Goal: Task Accomplishment & Management: Complete application form

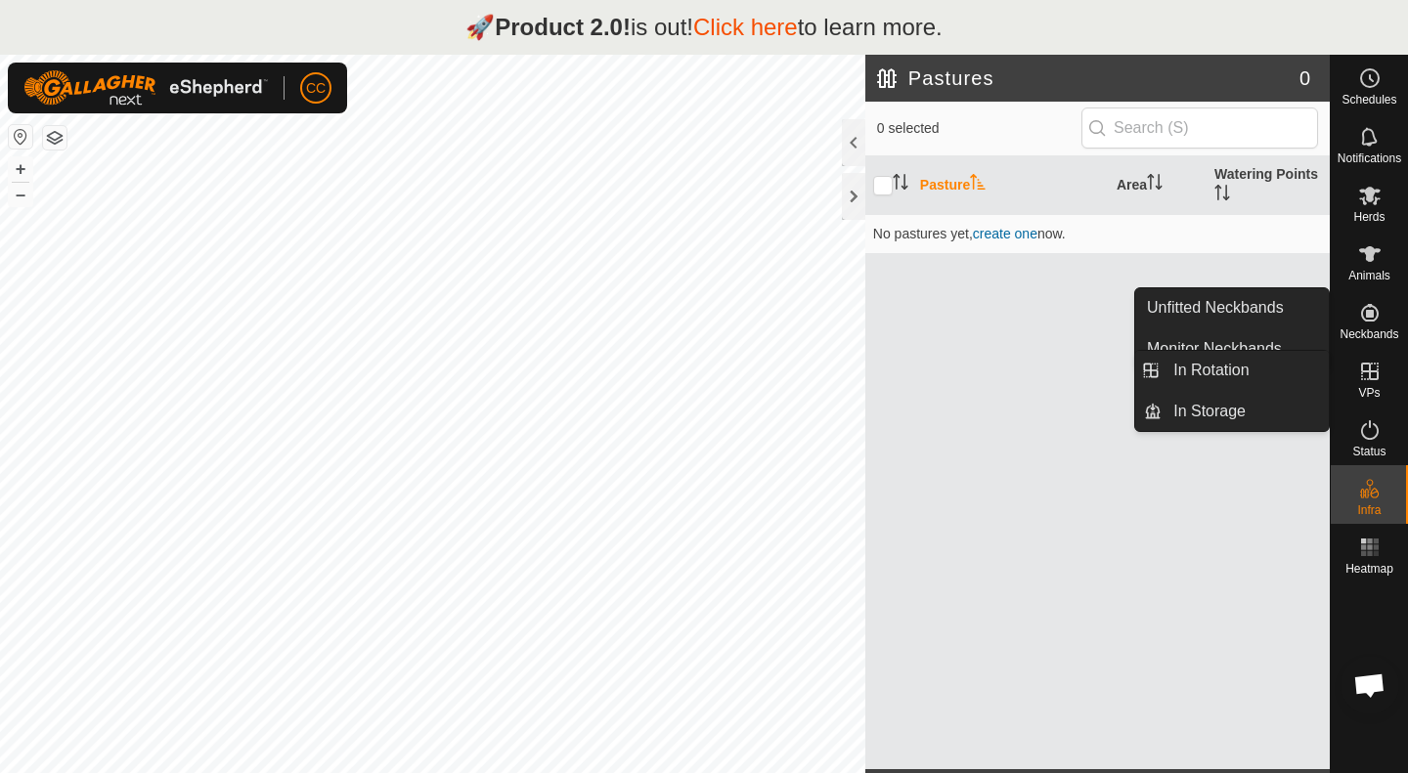
click at [1367, 381] on icon at bounding box center [1369, 371] width 23 height 23
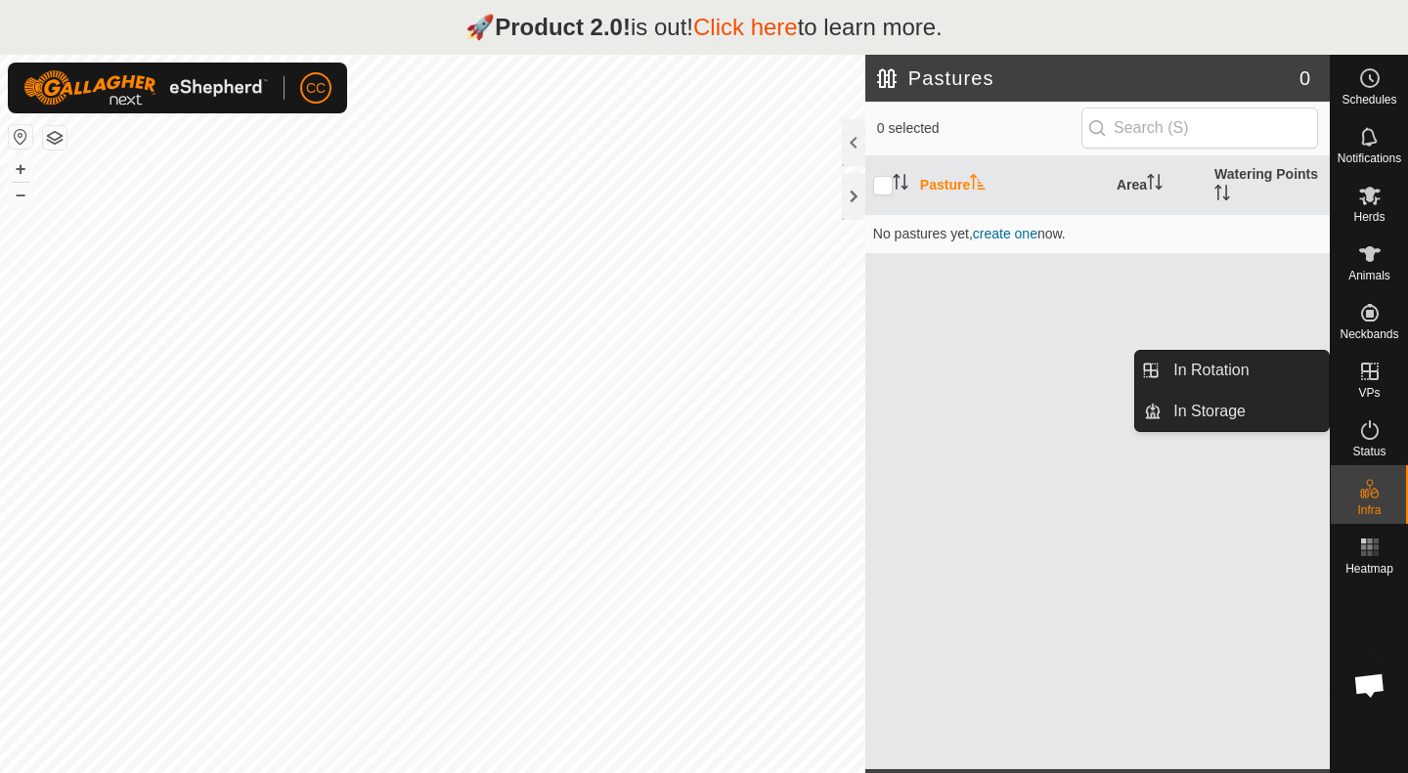
click at [1375, 382] on icon at bounding box center [1369, 371] width 23 height 23
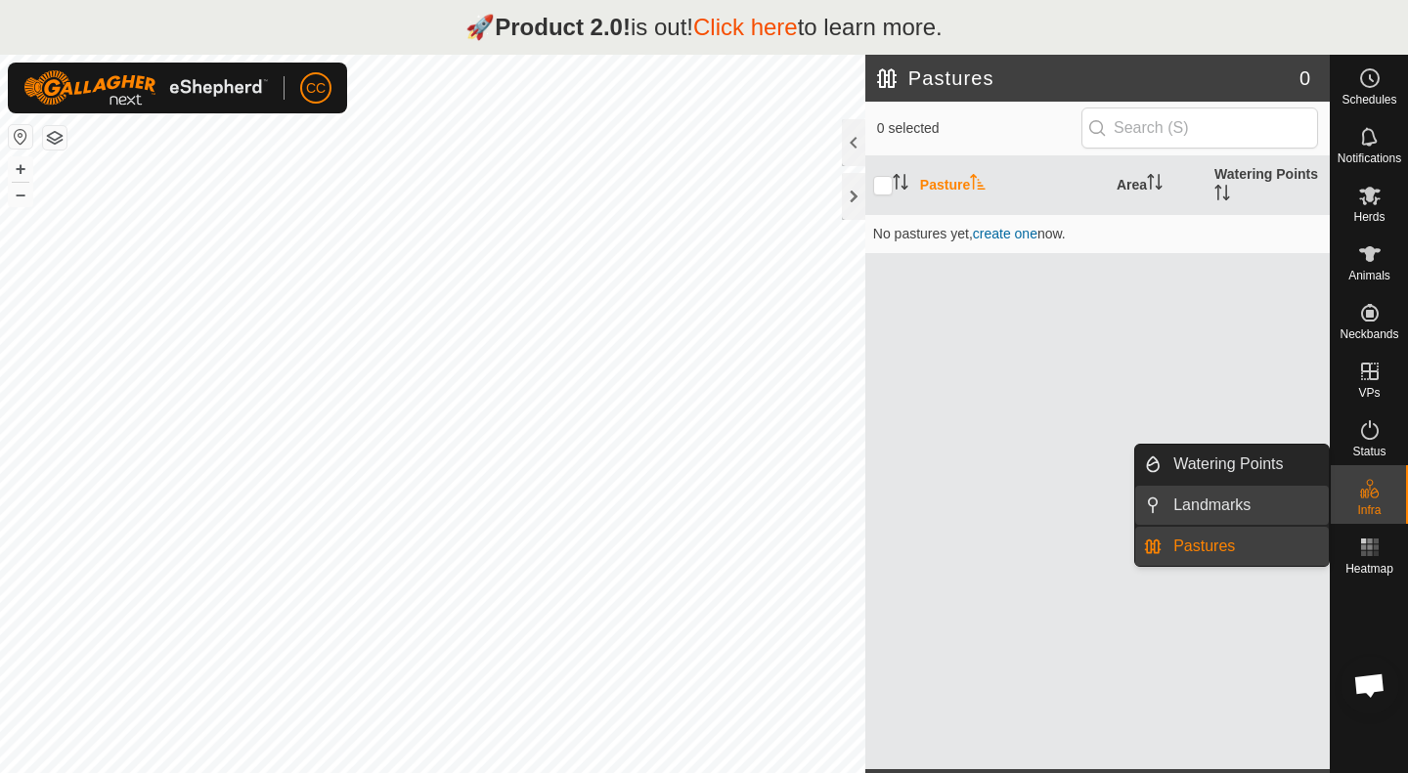
click at [1231, 510] on link "Landmarks" at bounding box center [1244, 505] width 167 height 39
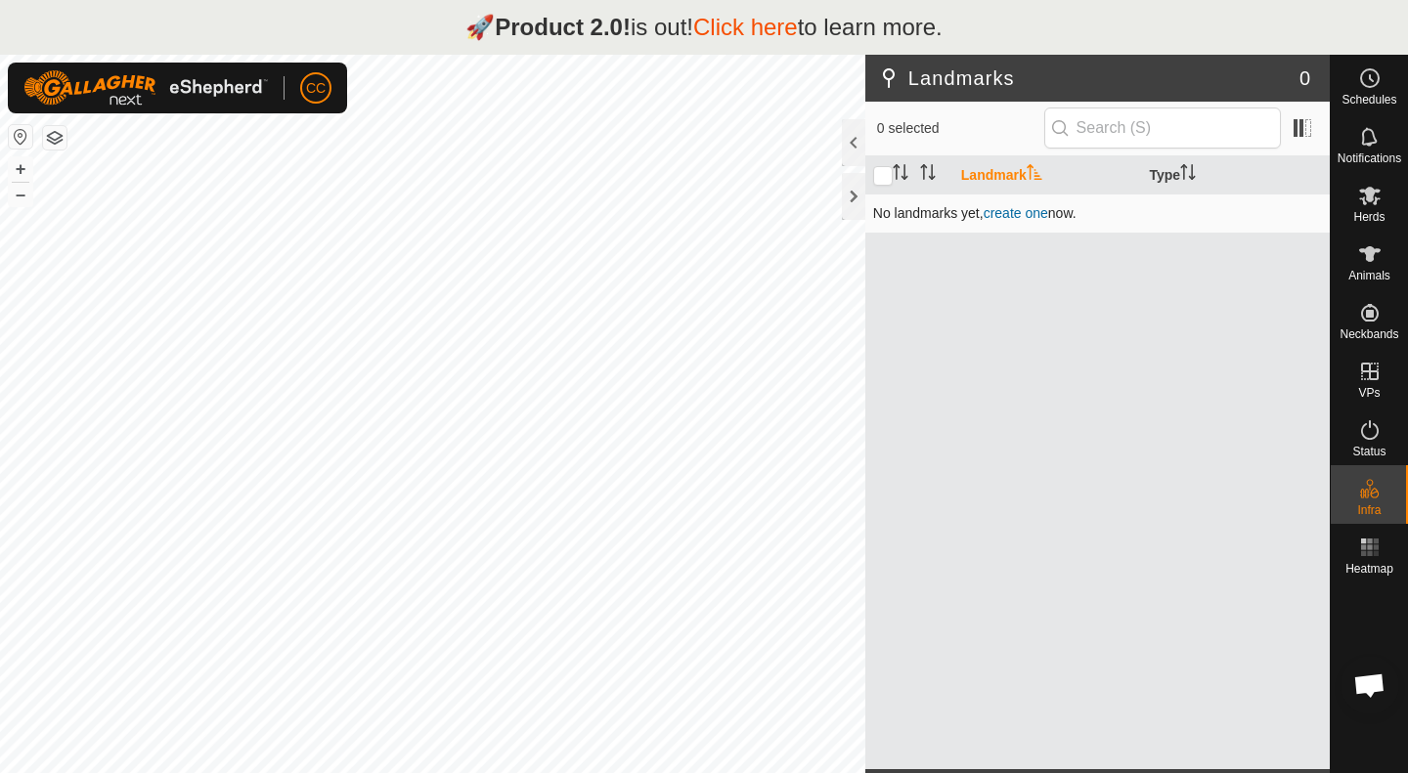
click at [1033, 216] on link "create one" at bounding box center [1015, 213] width 65 height 16
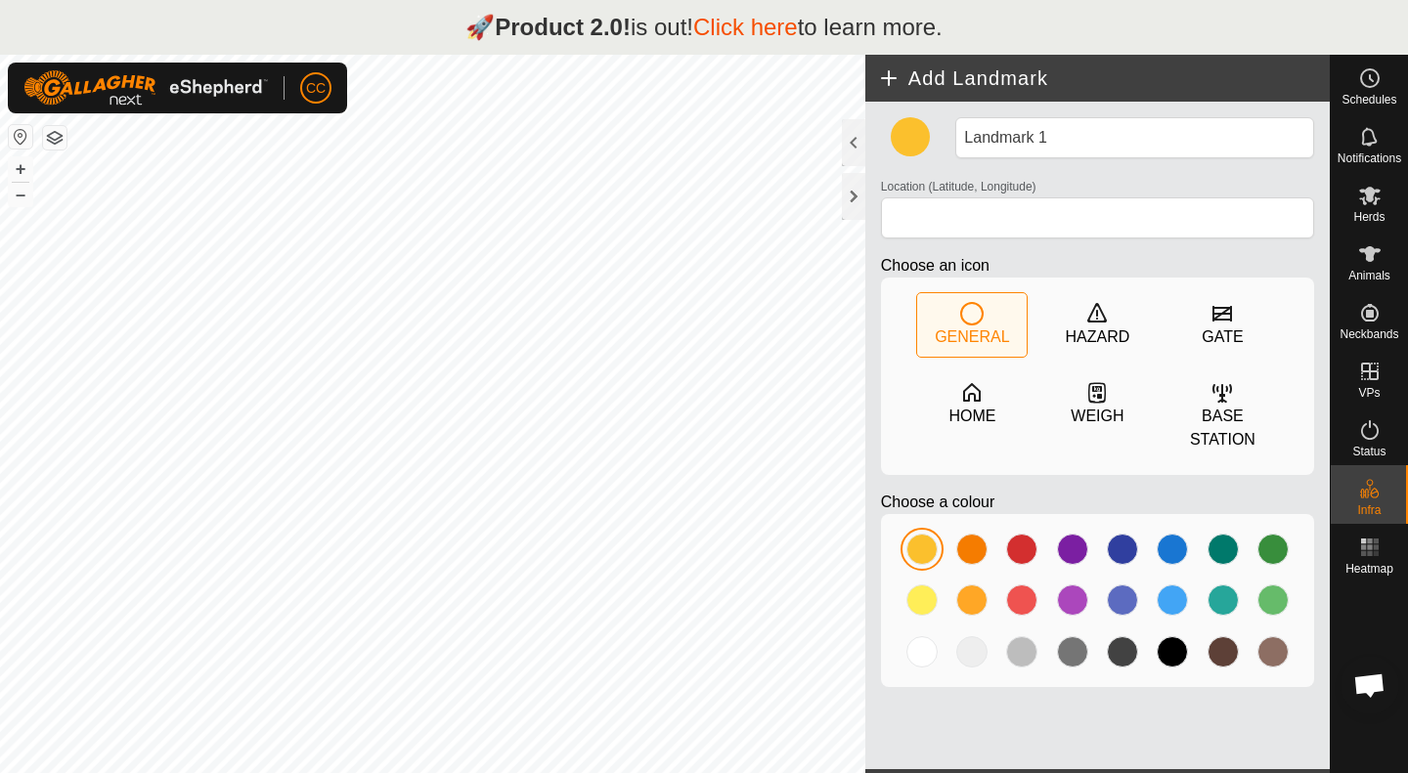
click at [892, 82] on h2 "Add Landmark" at bounding box center [1103, 77] width 453 height 23
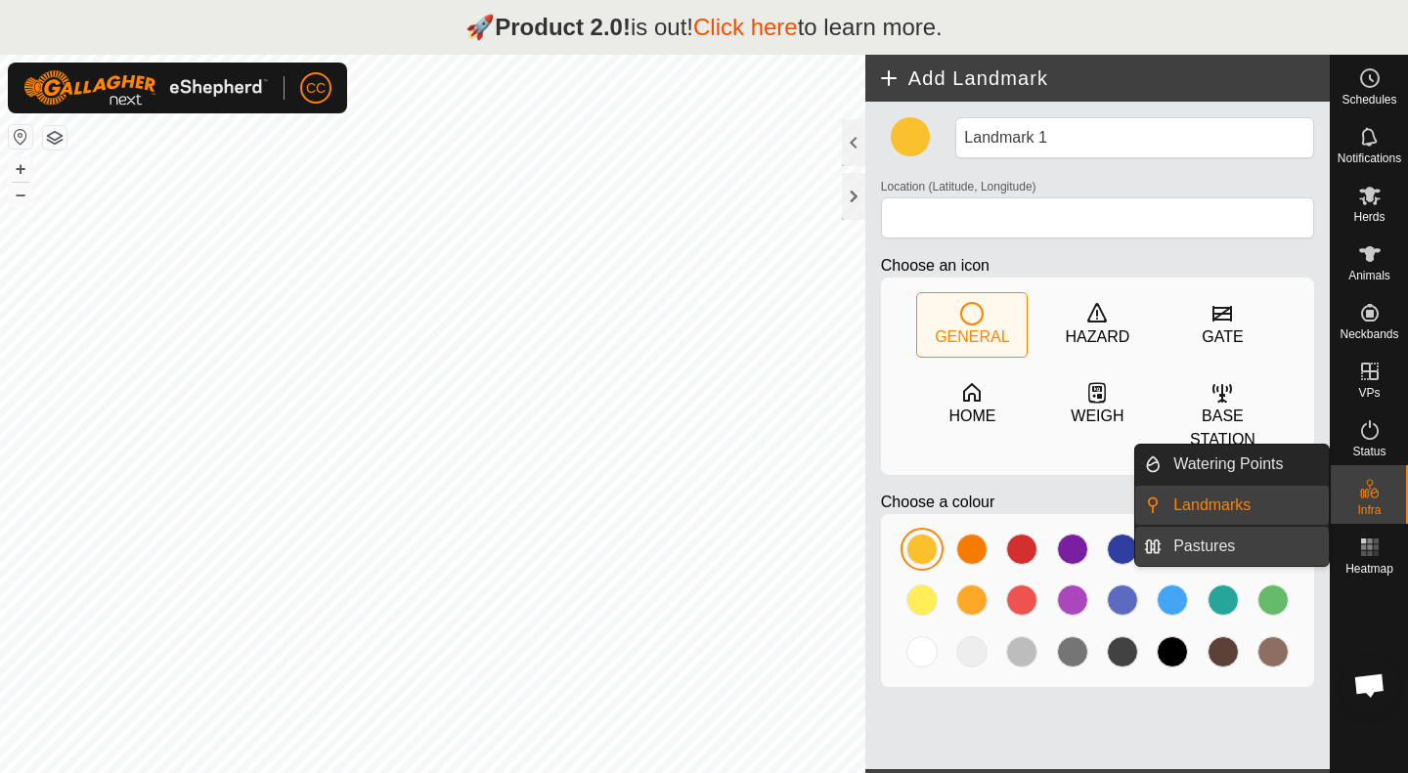
click at [1198, 554] on link "Pastures" at bounding box center [1244, 546] width 167 height 39
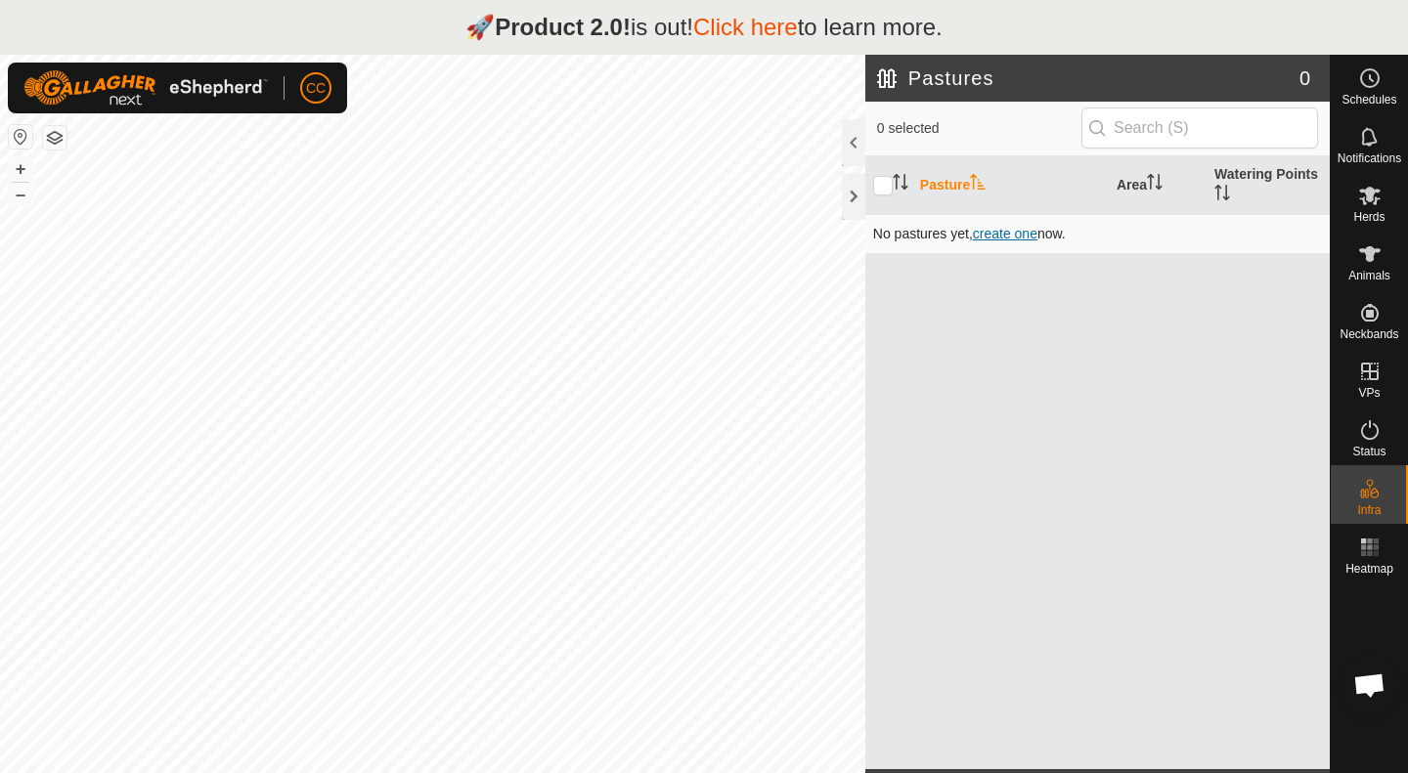
click at [1003, 234] on span "create one" at bounding box center [1005, 234] width 65 height 16
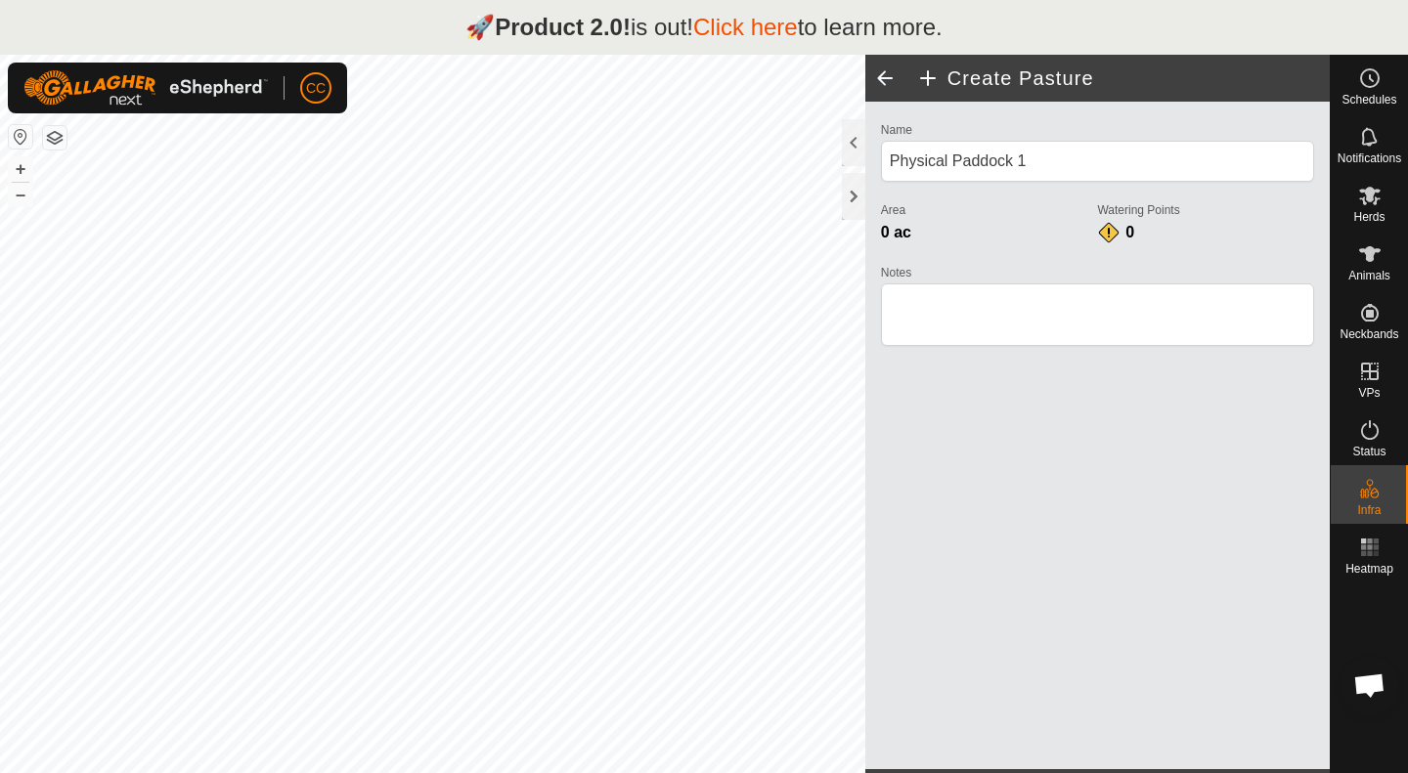
click at [930, 76] on h2 "Create Pasture" at bounding box center [1122, 77] width 413 height 23
click at [1085, 145] on input "Physical Paddock 1" at bounding box center [1097, 161] width 433 height 41
click at [993, 323] on textarea "Notes" at bounding box center [1097, 314] width 433 height 63
click at [883, 76] on span at bounding box center [884, 78] width 39 height 47
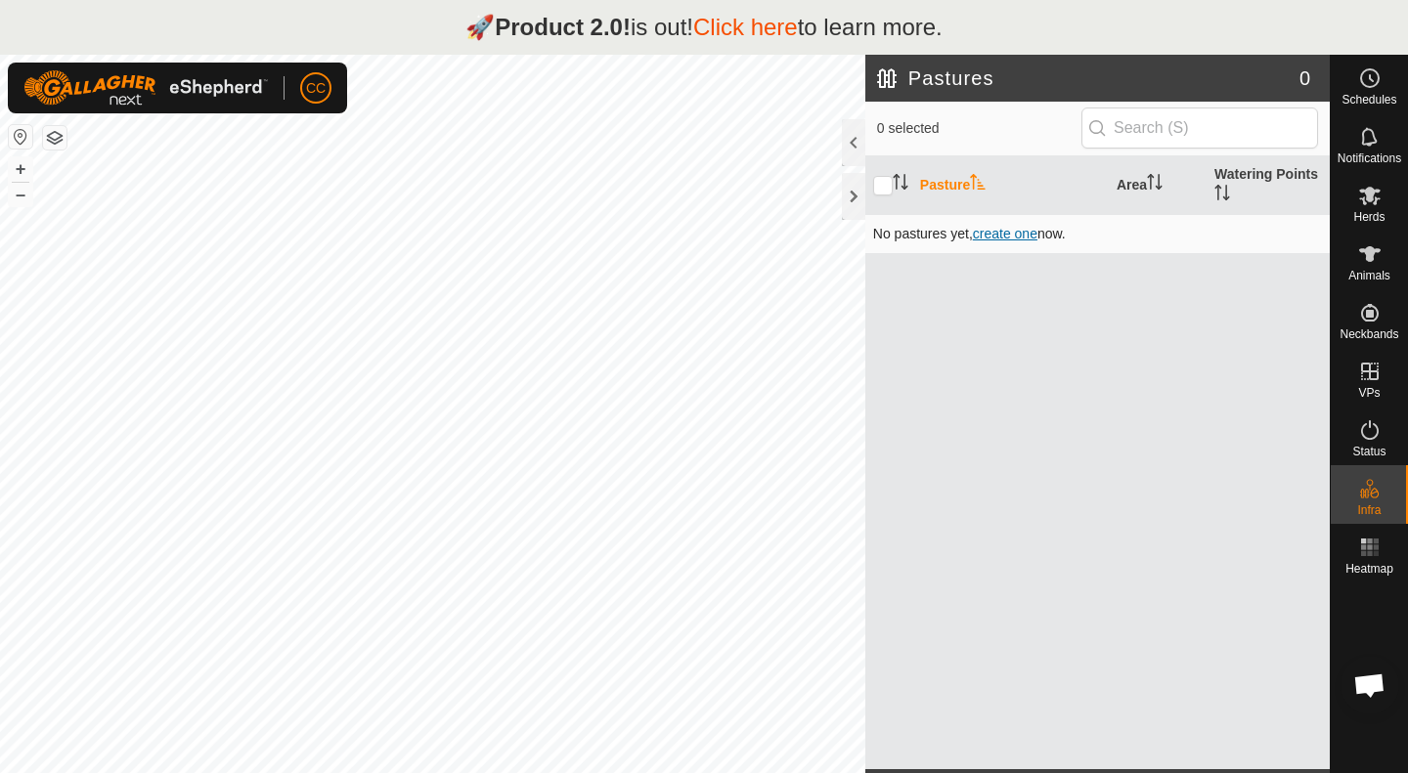
click at [1008, 235] on span "create one" at bounding box center [1005, 234] width 65 height 16
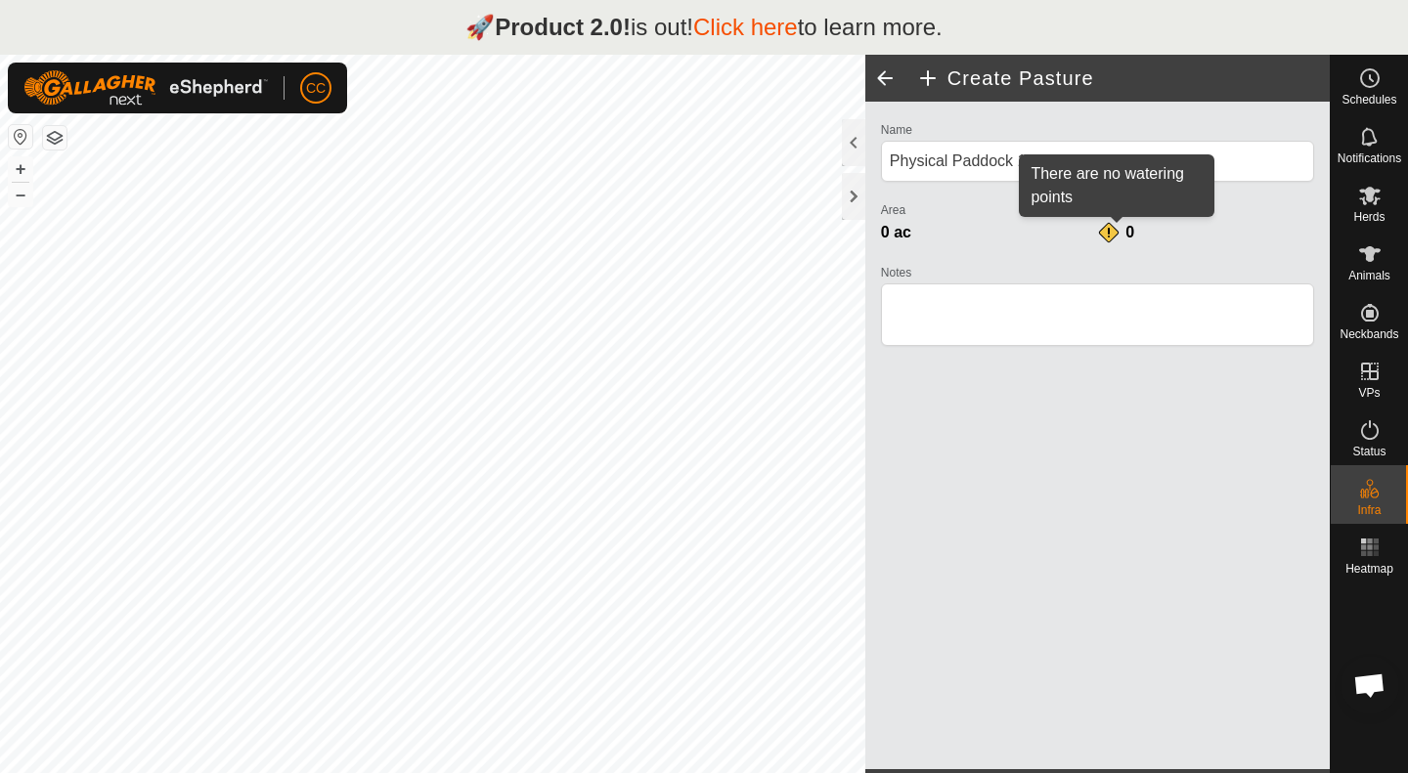
click at [1123, 222] on div "0" at bounding box center [1116, 232] width 39 height 23
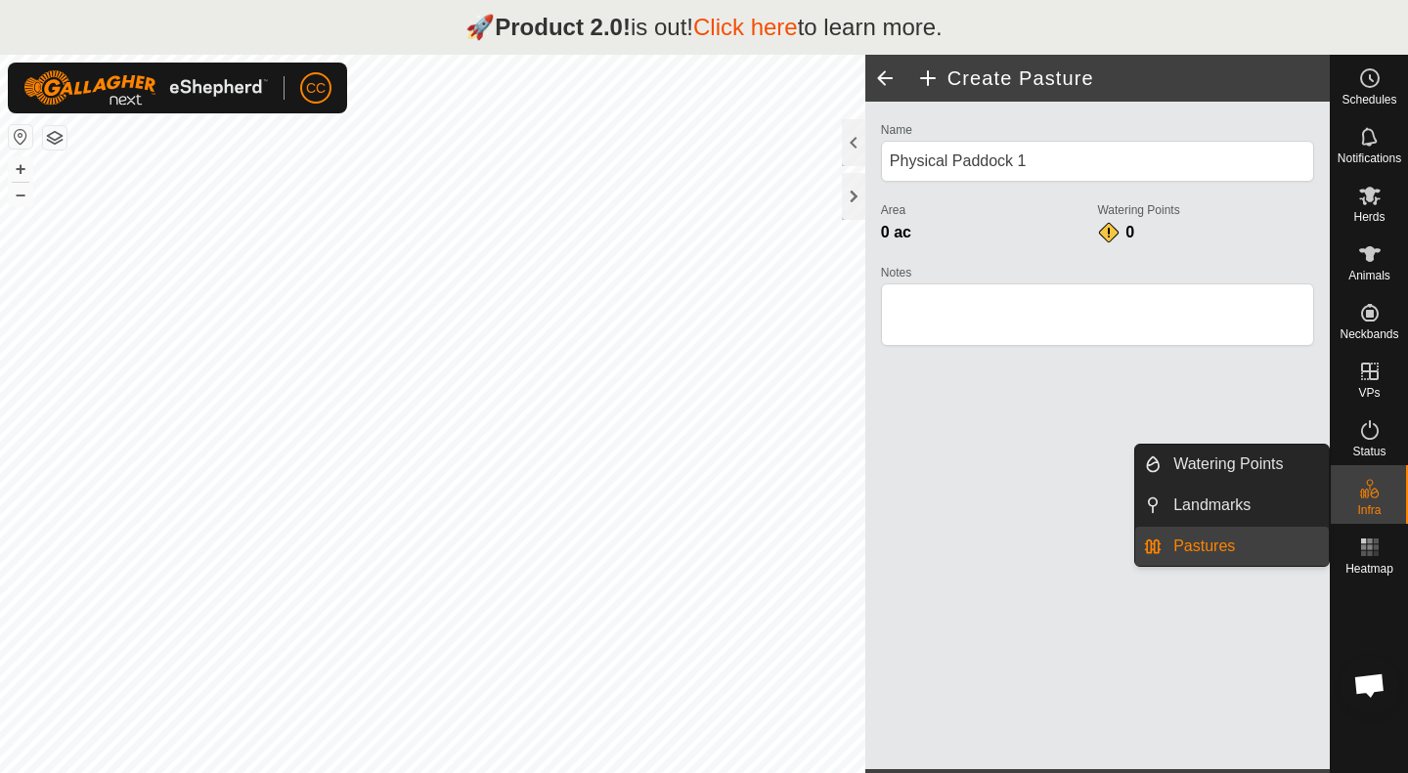
click at [1205, 547] on link "Pastures" at bounding box center [1244, 546] width 167 height 39
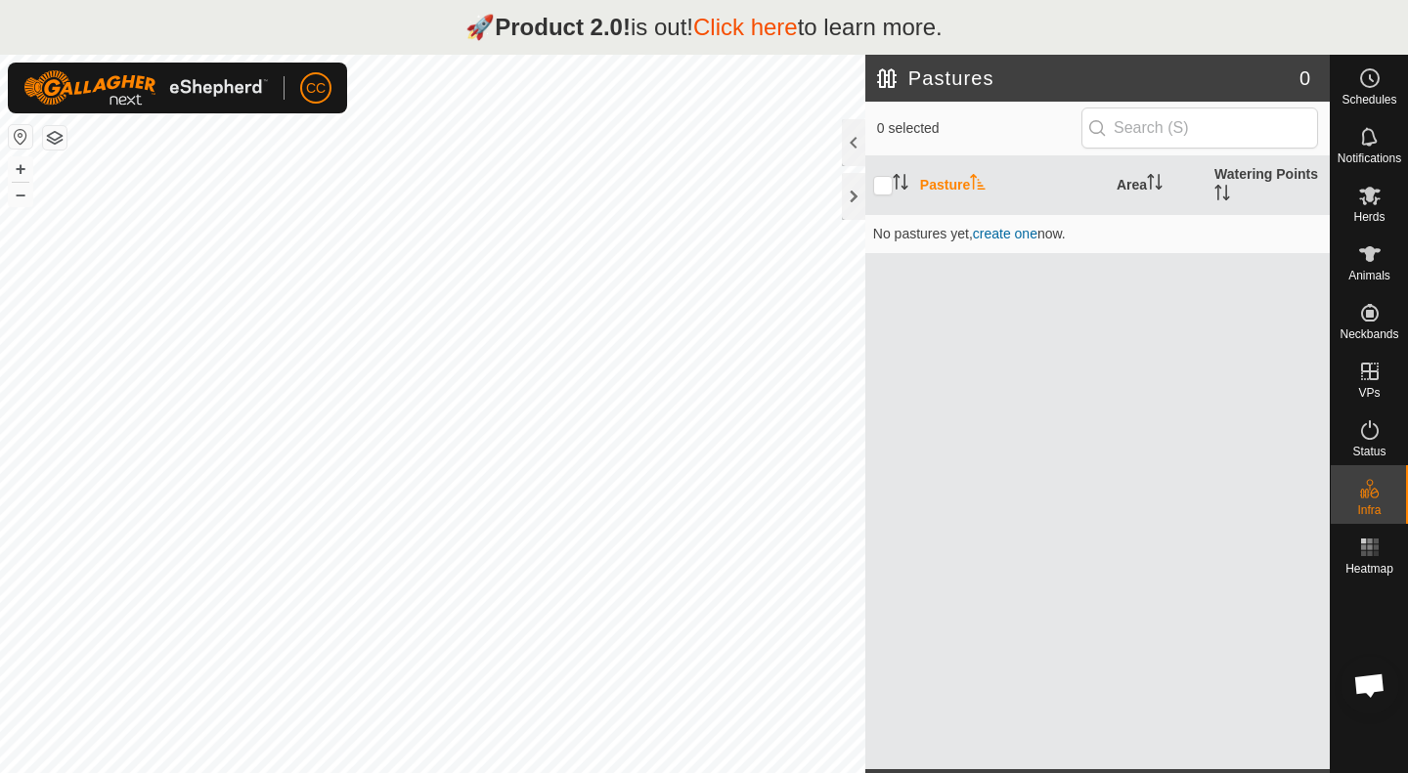
click at [944, 188] on th "Pasture" at bounding box center [1010, 185] width 196 height 59
click at [1028, 230] on span "create one" at bounding box center [1005, 234] width 65 height 16
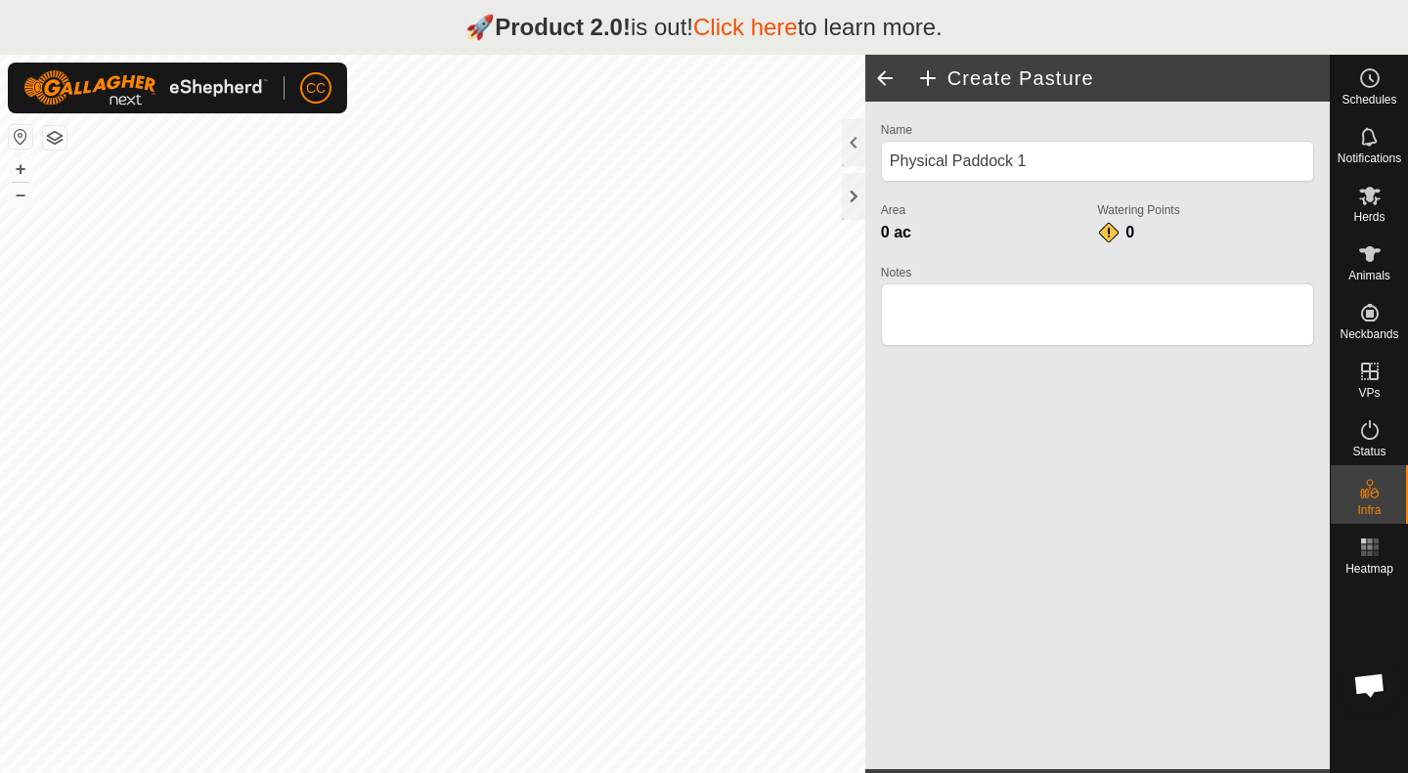
click at [899, 239] on span "0 ac" at bounding box center [896, 232] width 30 height 17
click at [990, 72] on h2 "Create Pasture" at bounding box center [1122, 77] width 413 height 23
click at [930, 80] on h2 "Create Pasture" at bounding box center [1122, 77] width 413 height 23
click at [889, 69] on span at bounding box center [884, 78] width 39 height 47
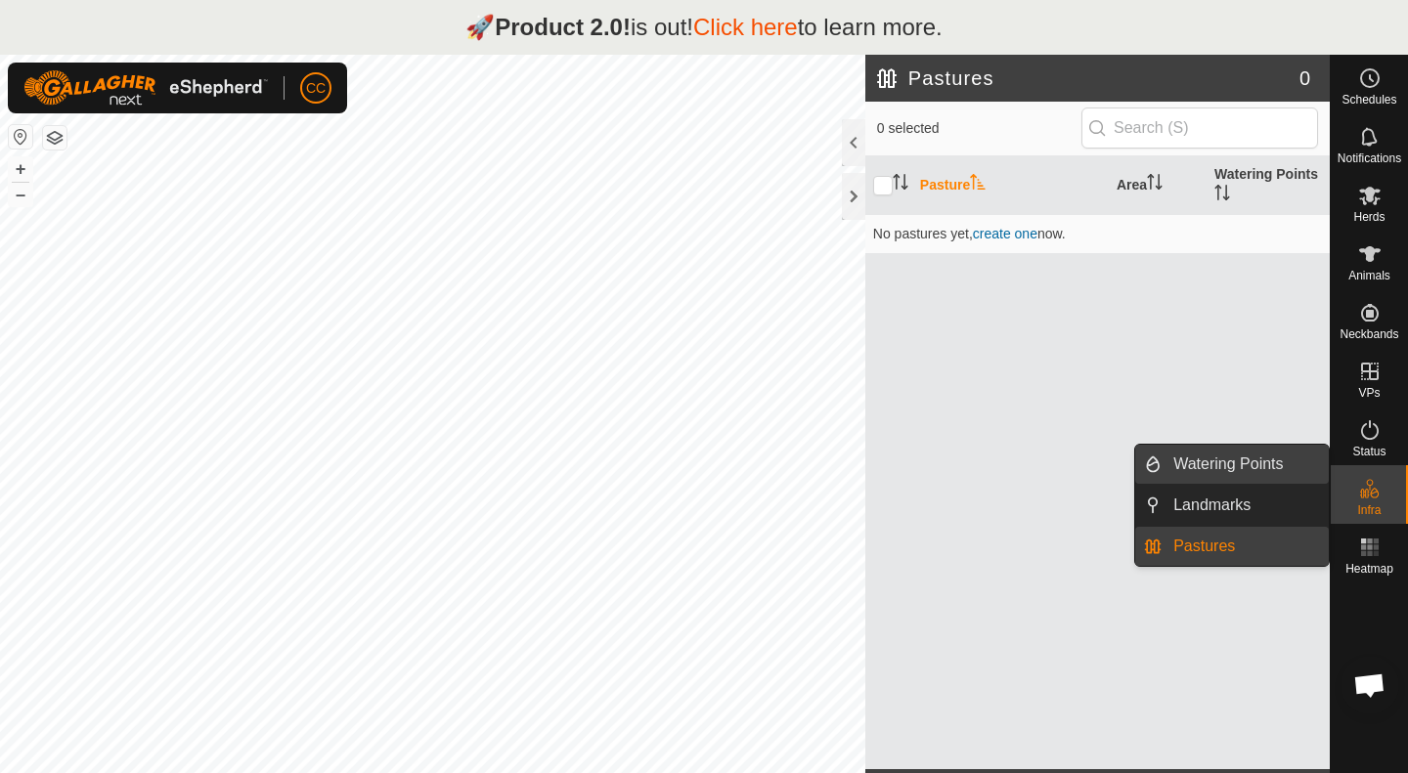
click at [1217, 466] on link "Watering Points" at bounding box center [1244, 464] width 167 height 39
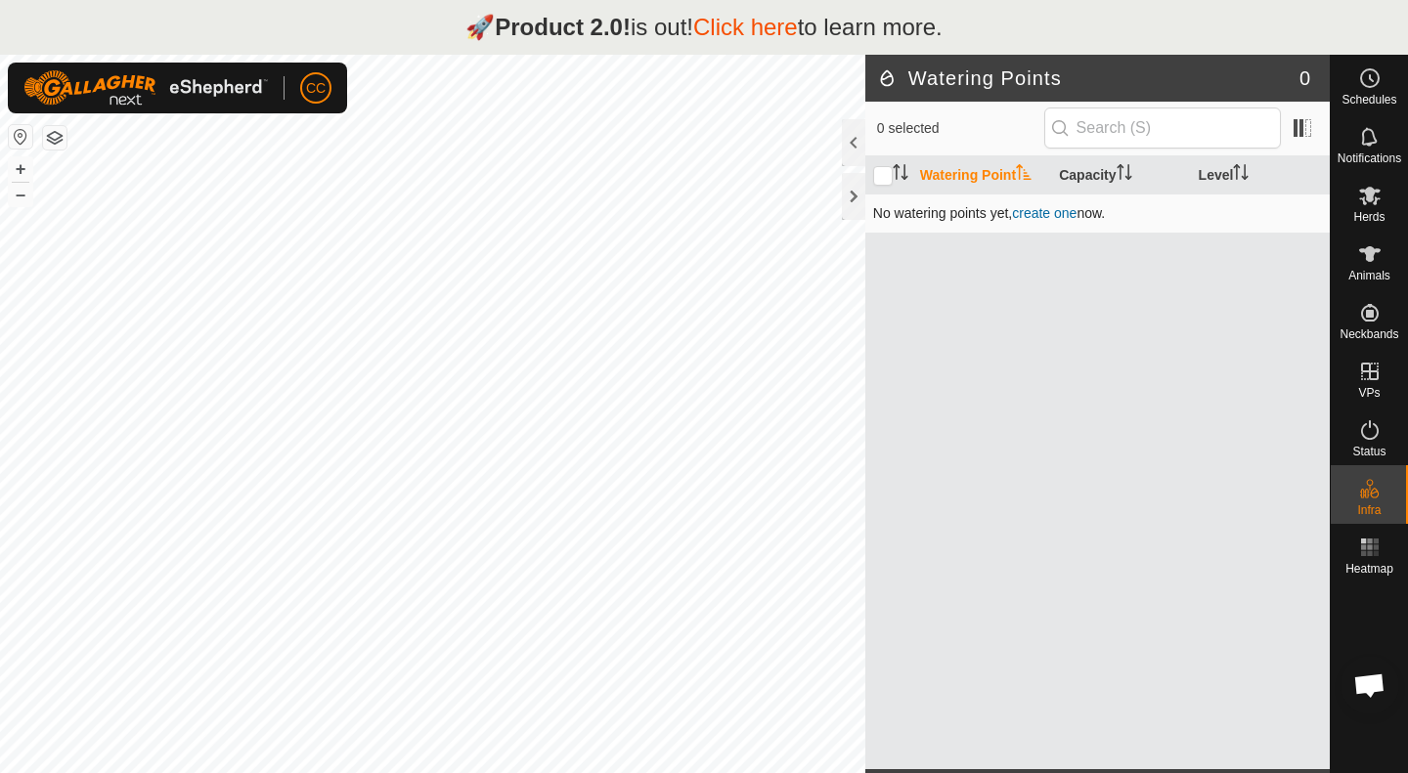
click at [1051, 208] on link "create one" at bounding box center [1044, 213] width 65 height 16
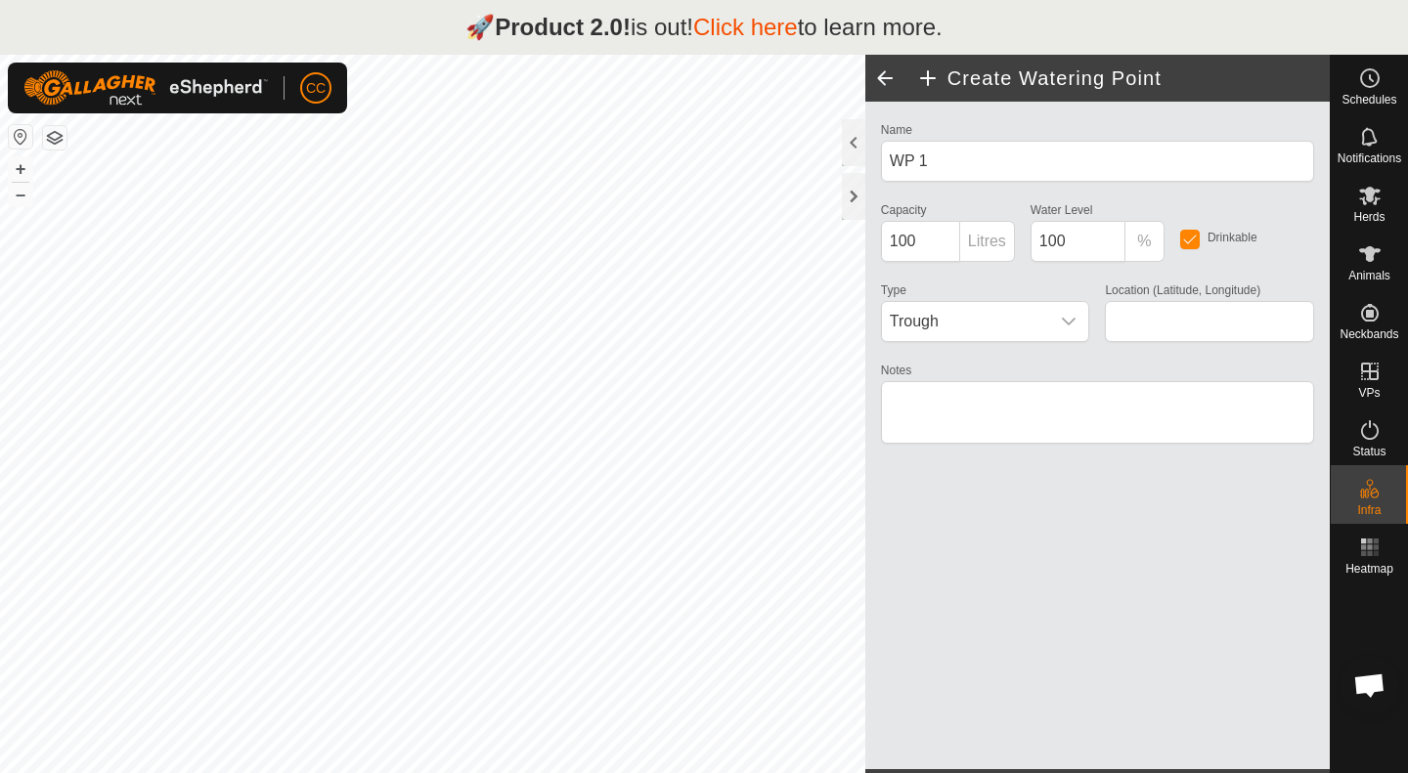
click at [881, 85] on span at bounding box center [884, 78] width 39 height 47
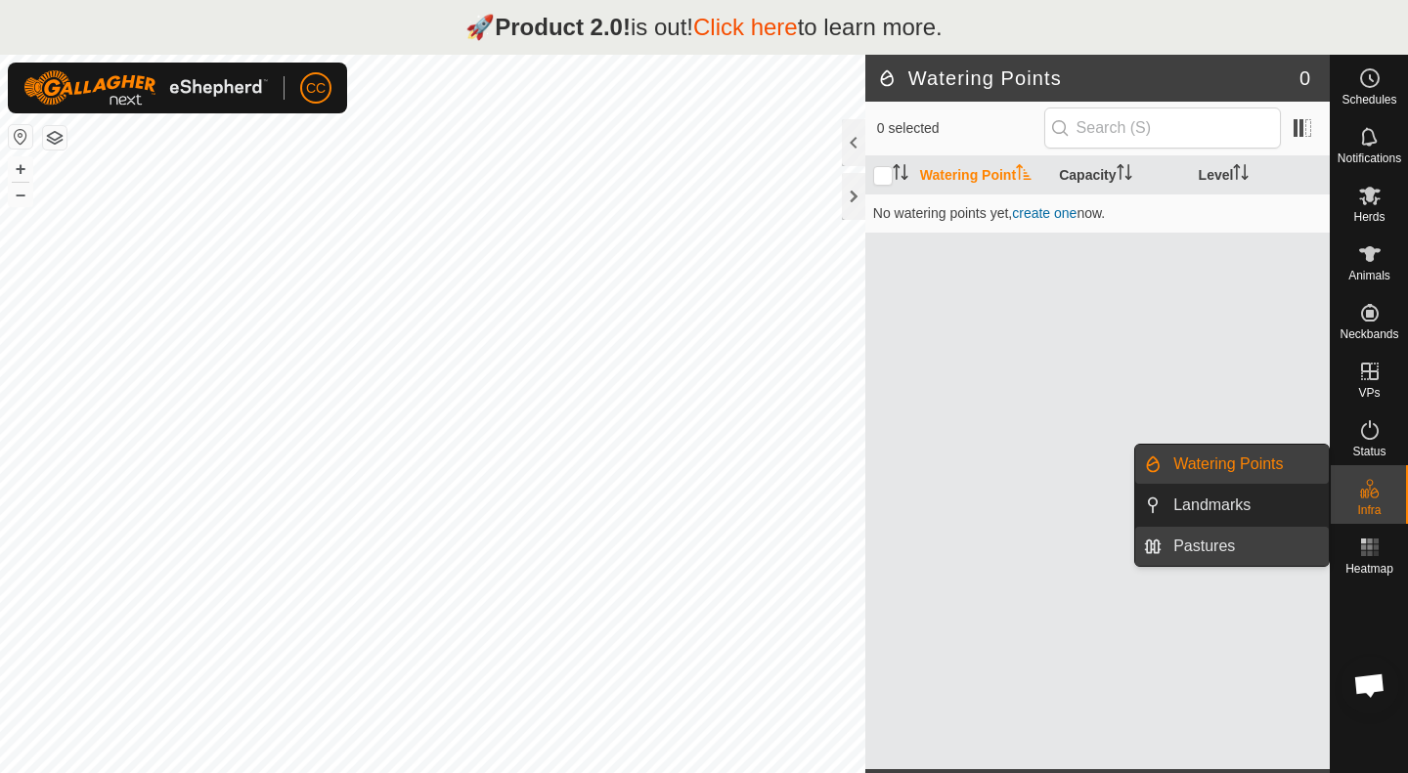
click at [1227, 545] on link "Pastures" at bounding box center [1244, 546] width 167 height 39
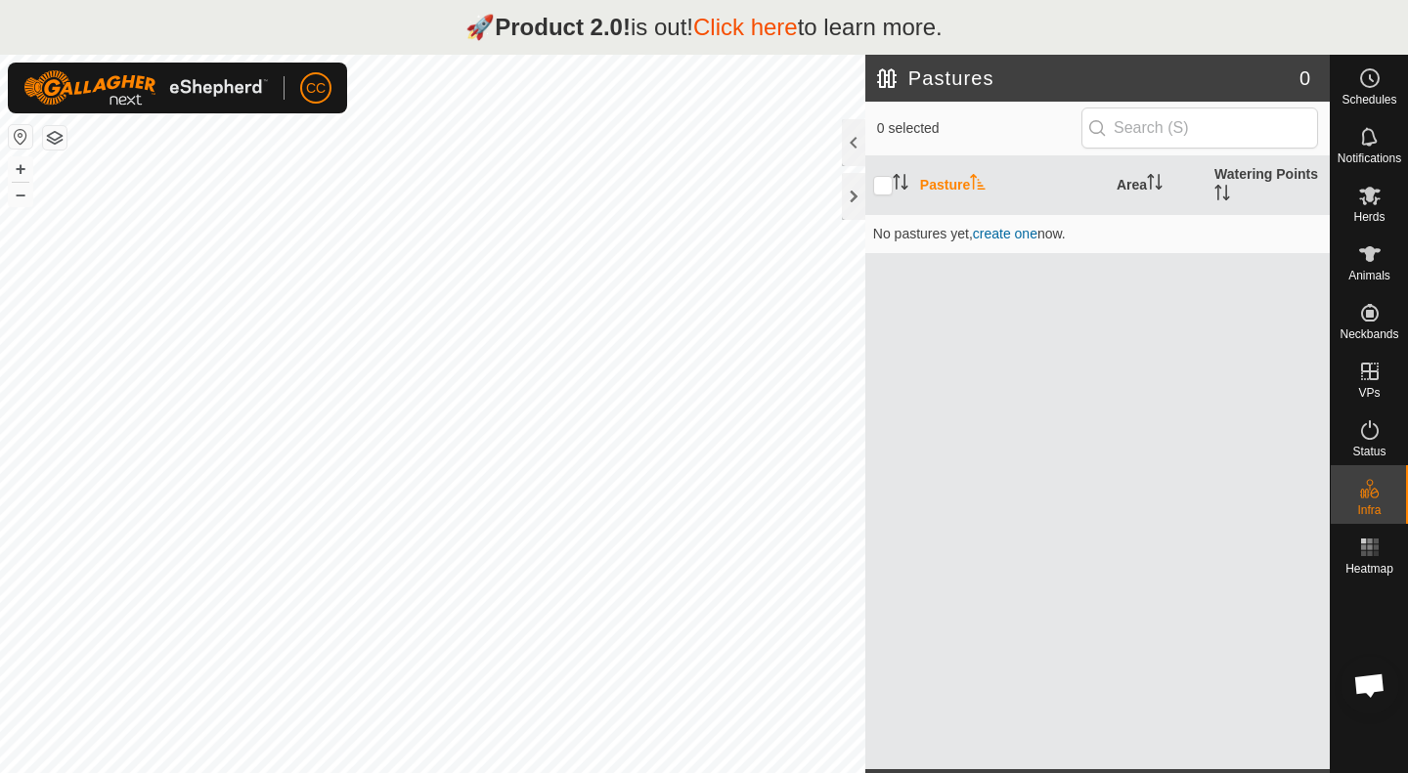
click at [888, 81] on h2 "Pastures" at bounding box center [1088, 77] width 422 height 23
click at [48, 138] on button "button" at bounding box center [54, 137] width 23 height 23
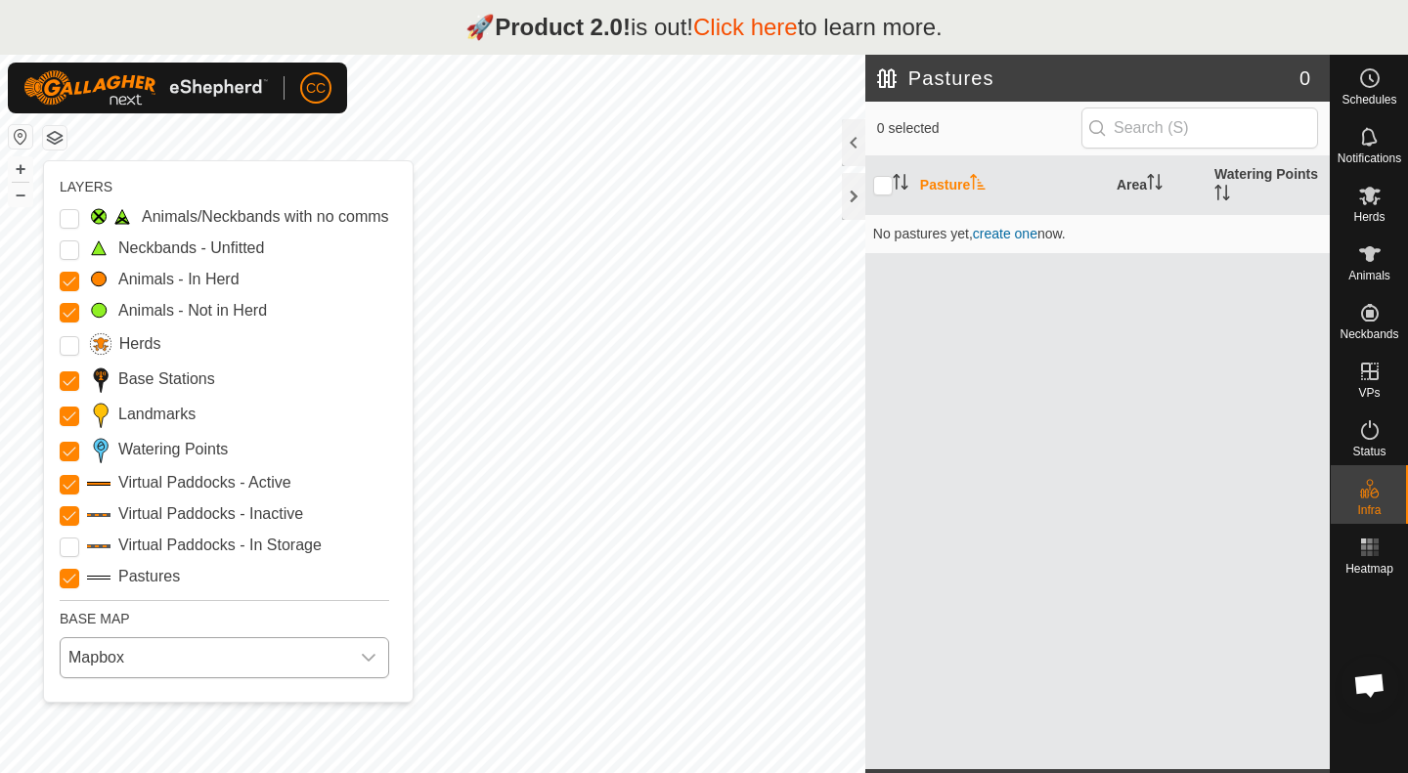
click at [372, 656] on icon "dropdown trigger" at bounding box center [369, 658] width 14 height 8
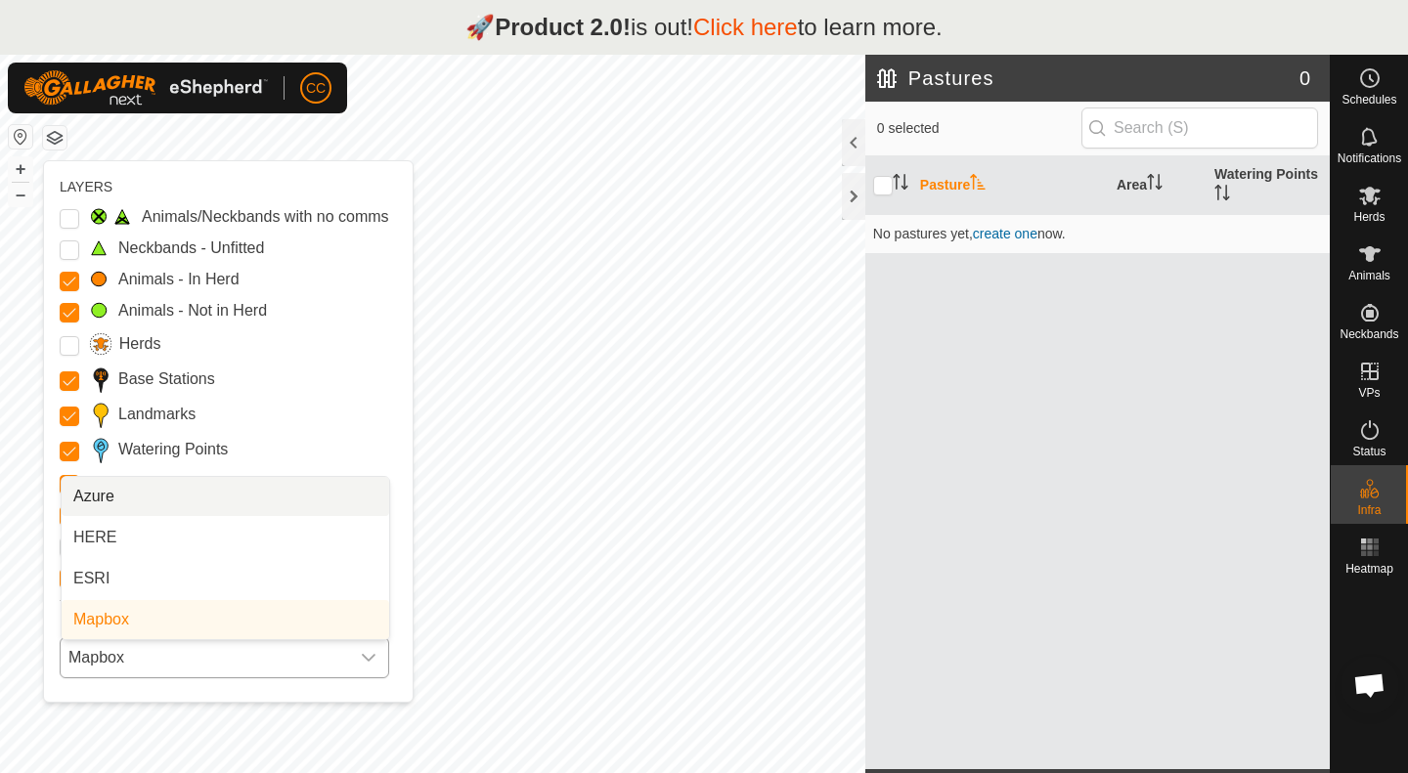
click at [150, 494] on li "Azure" at bounding box center [225, 496] width 327 height 39
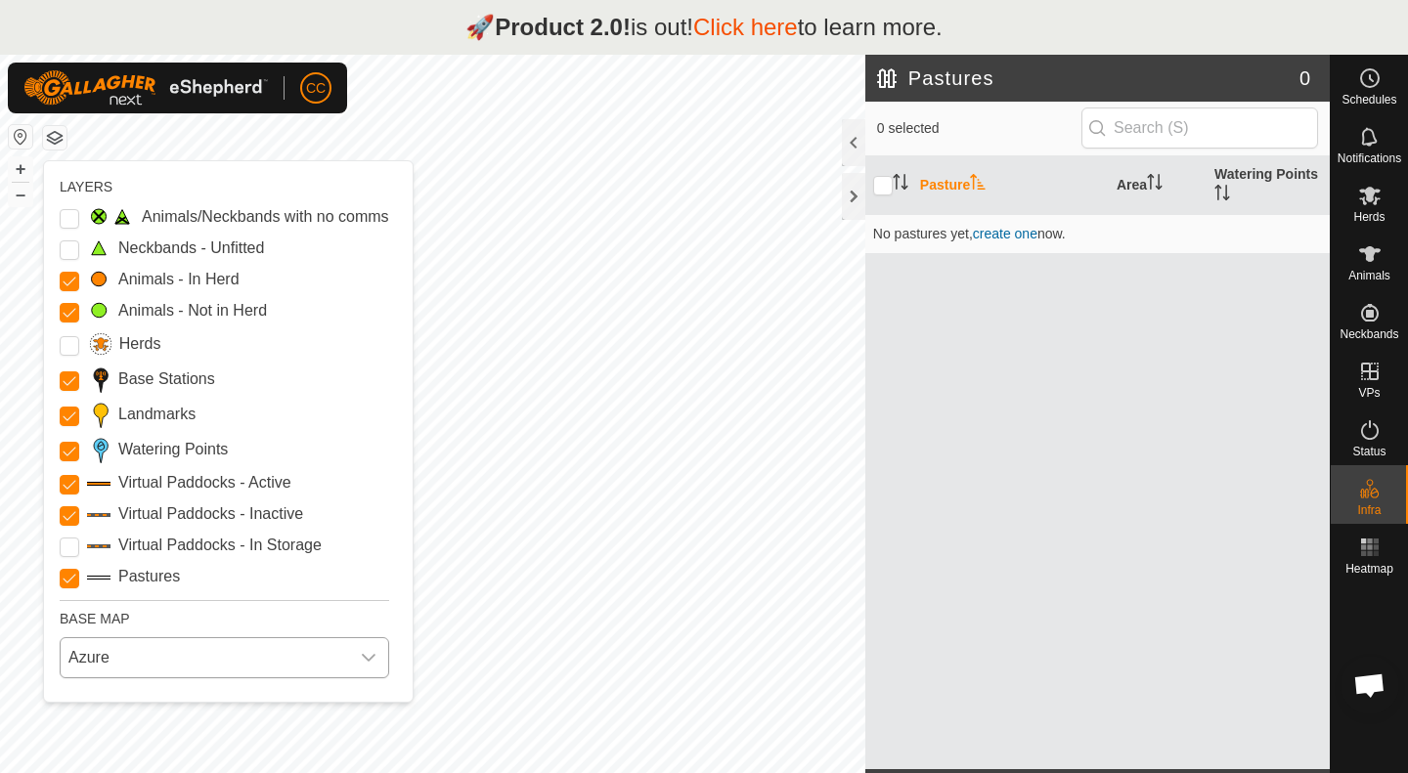
click at [374, 661] on icon "dropdown trigger" at bounding box center [369, 658] width 16 height 16
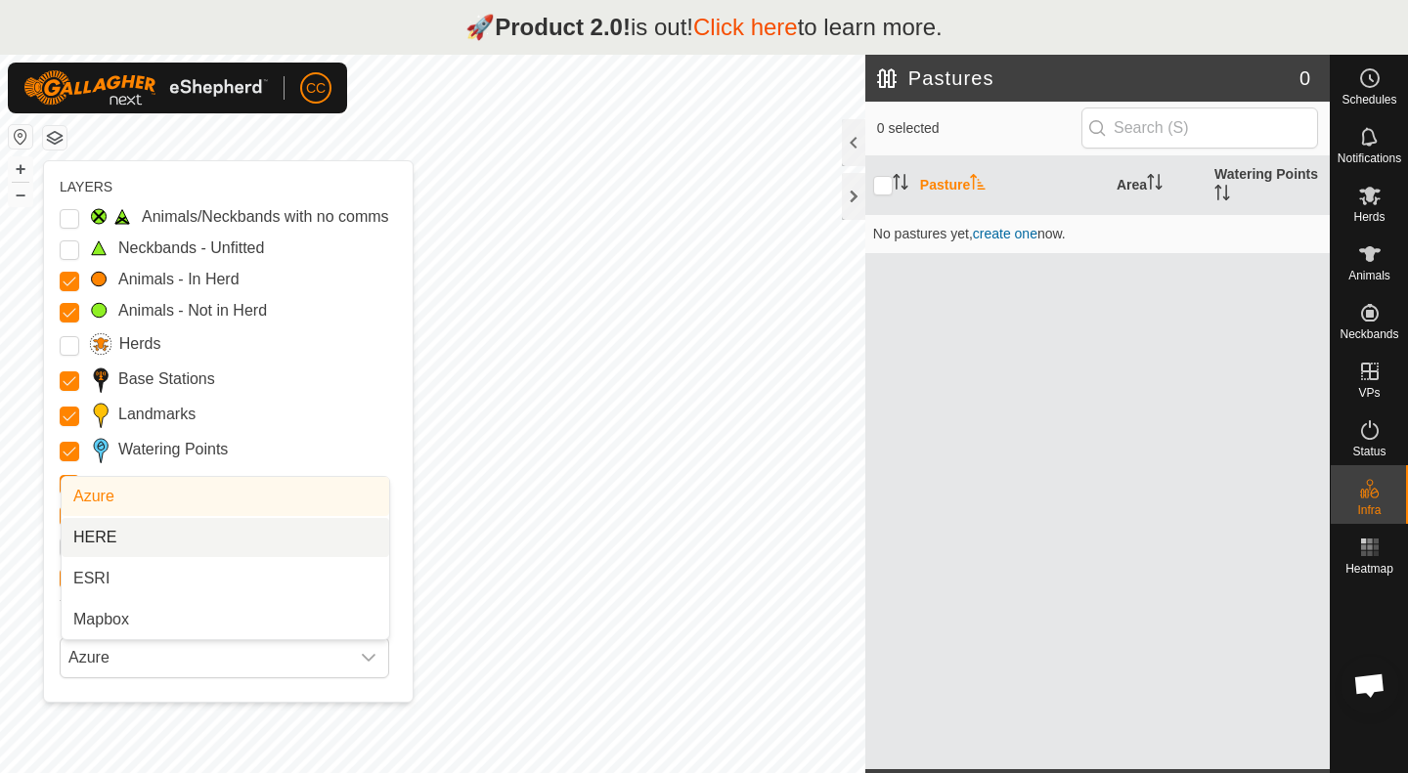
click at [222, 532] on li "HERE" at bounding box center [225, 537] width 327 height 39
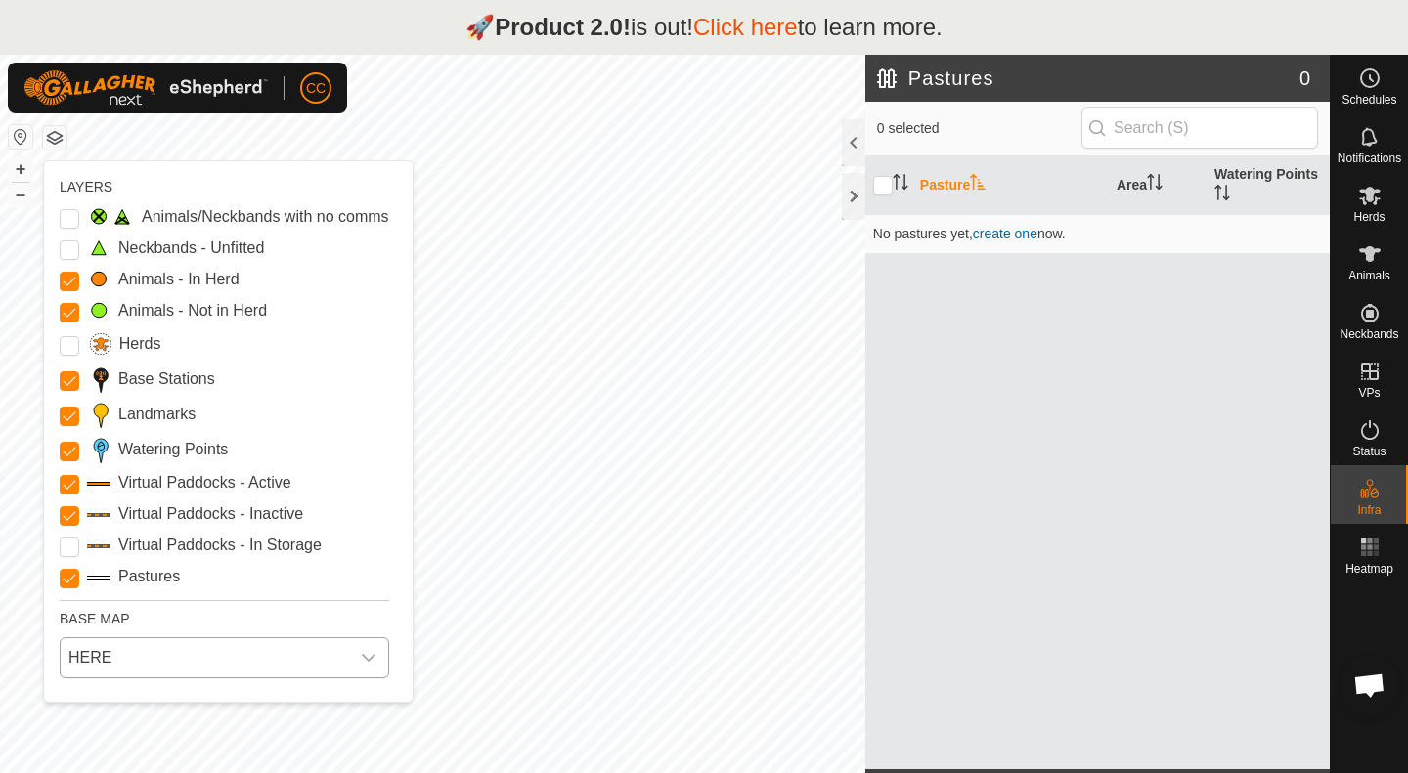
click at [364, 655] on icon "dropdown trigger" at bounding box center [369, 658] width 14 height 8
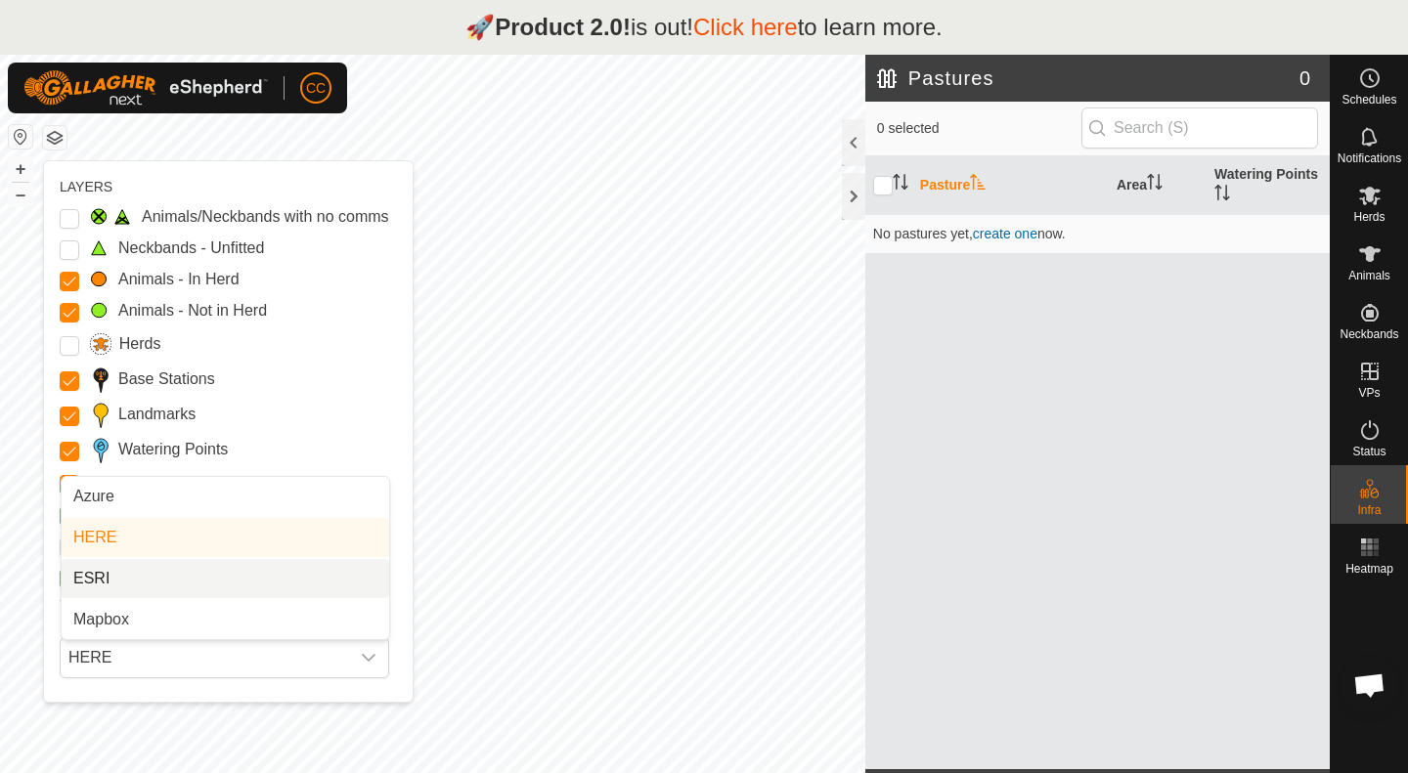
click at [145, 574] on li "ESRI" at bounding box center [225, 578] width 327 height 39
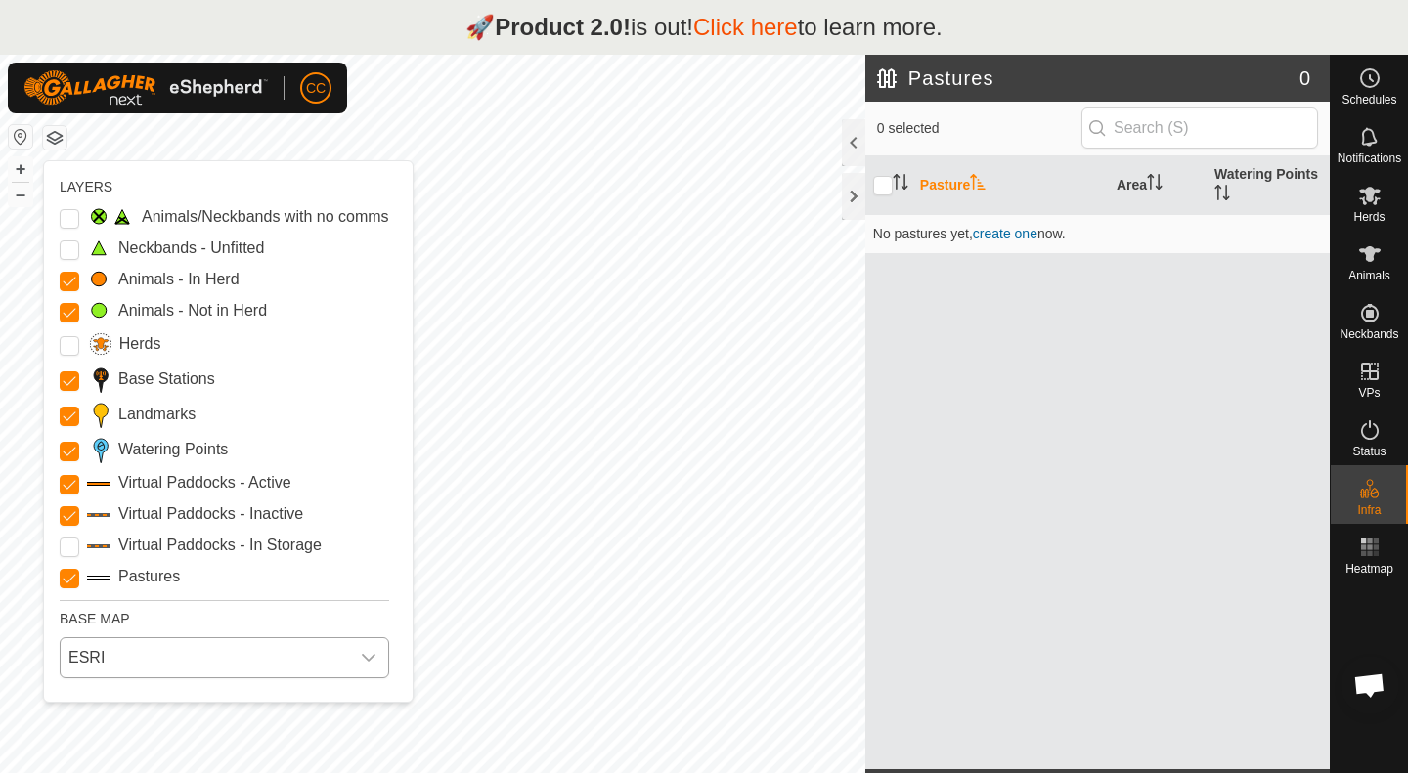
click at [381, 663] on div "dropdown trigger" at bounding box center [368, 657] width 39 height 39
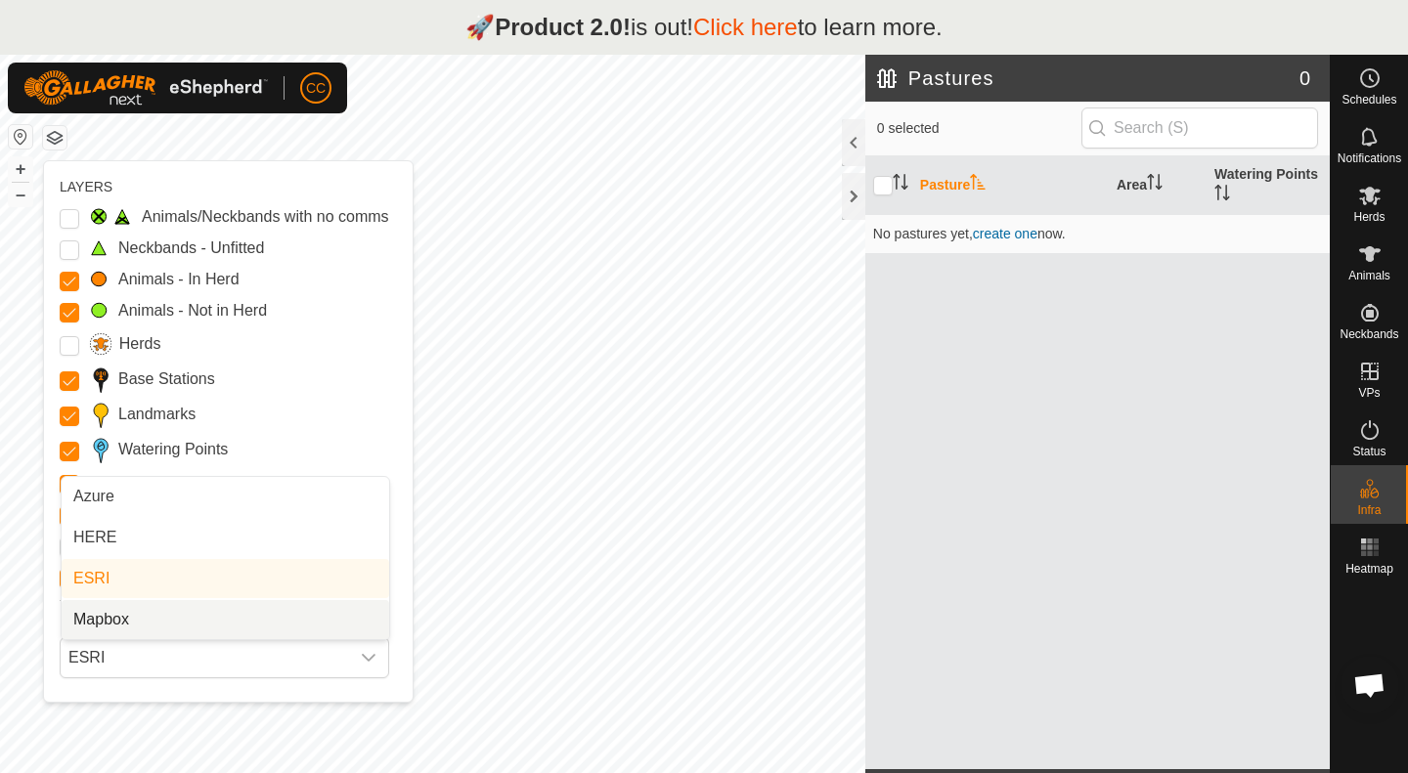
click at [155, 626] on li "Mapbox" at bounding box center [225, 619] width 327 height 39
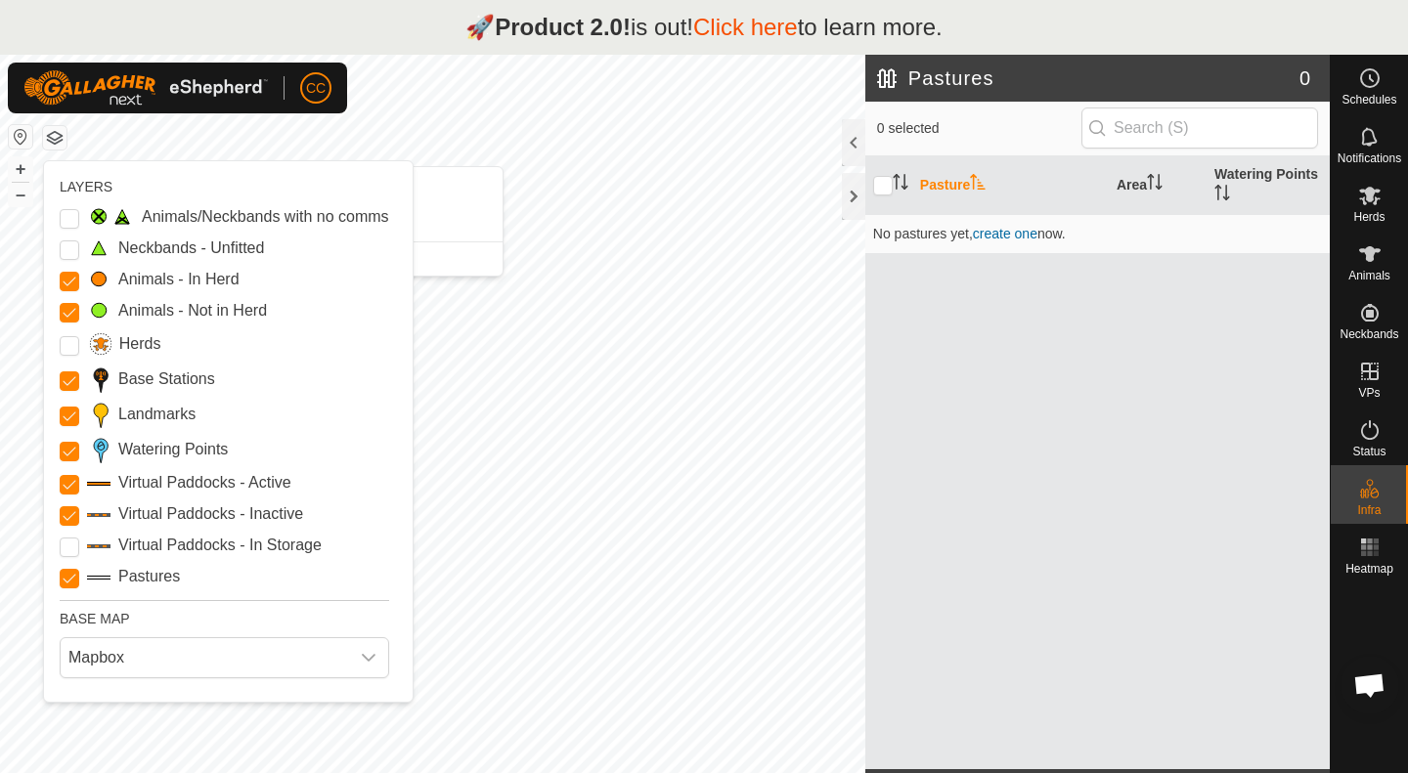
click at [314, 93] on span "CC" at bounding box center [316, 88] width 20 height 21
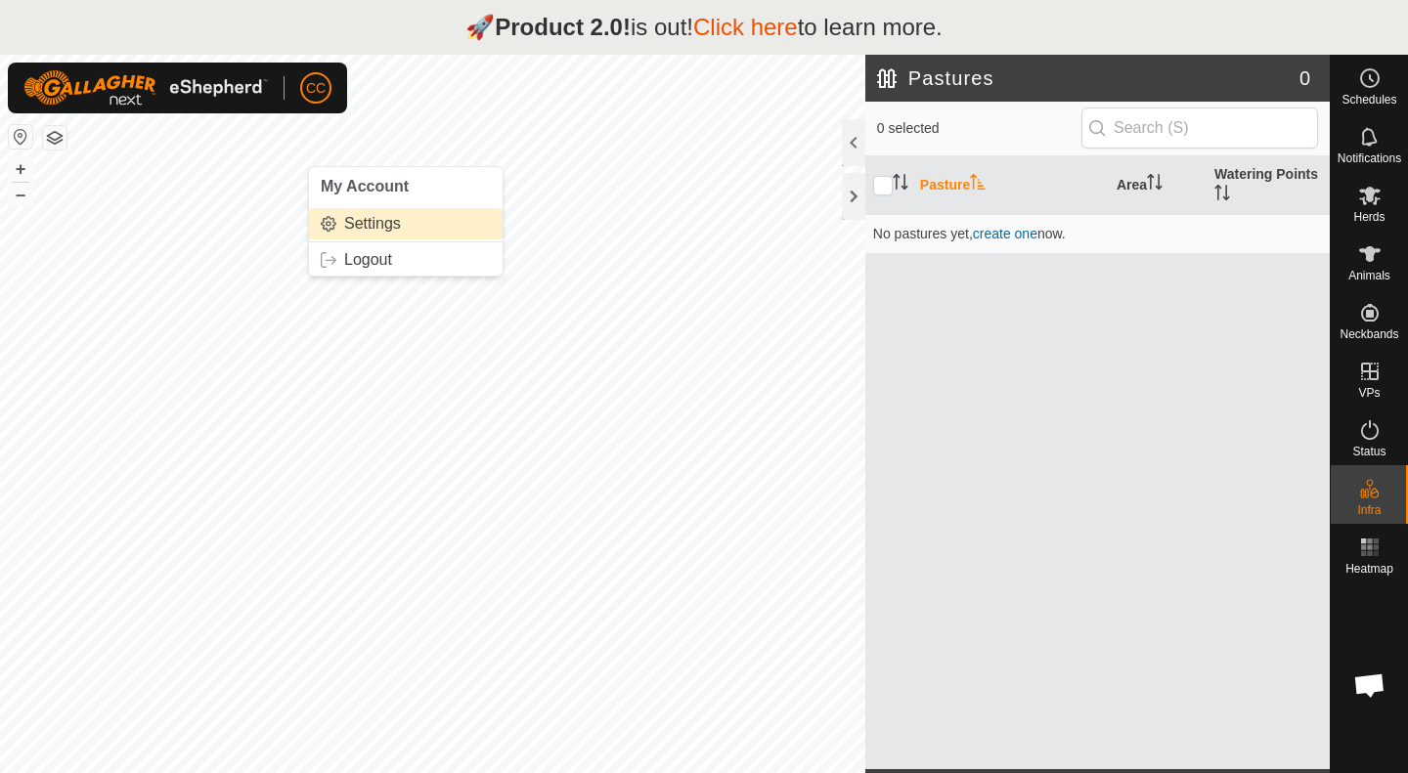
click at [374, 219] on link "Settings" at bounding box center [406, 223] width 194 height 31
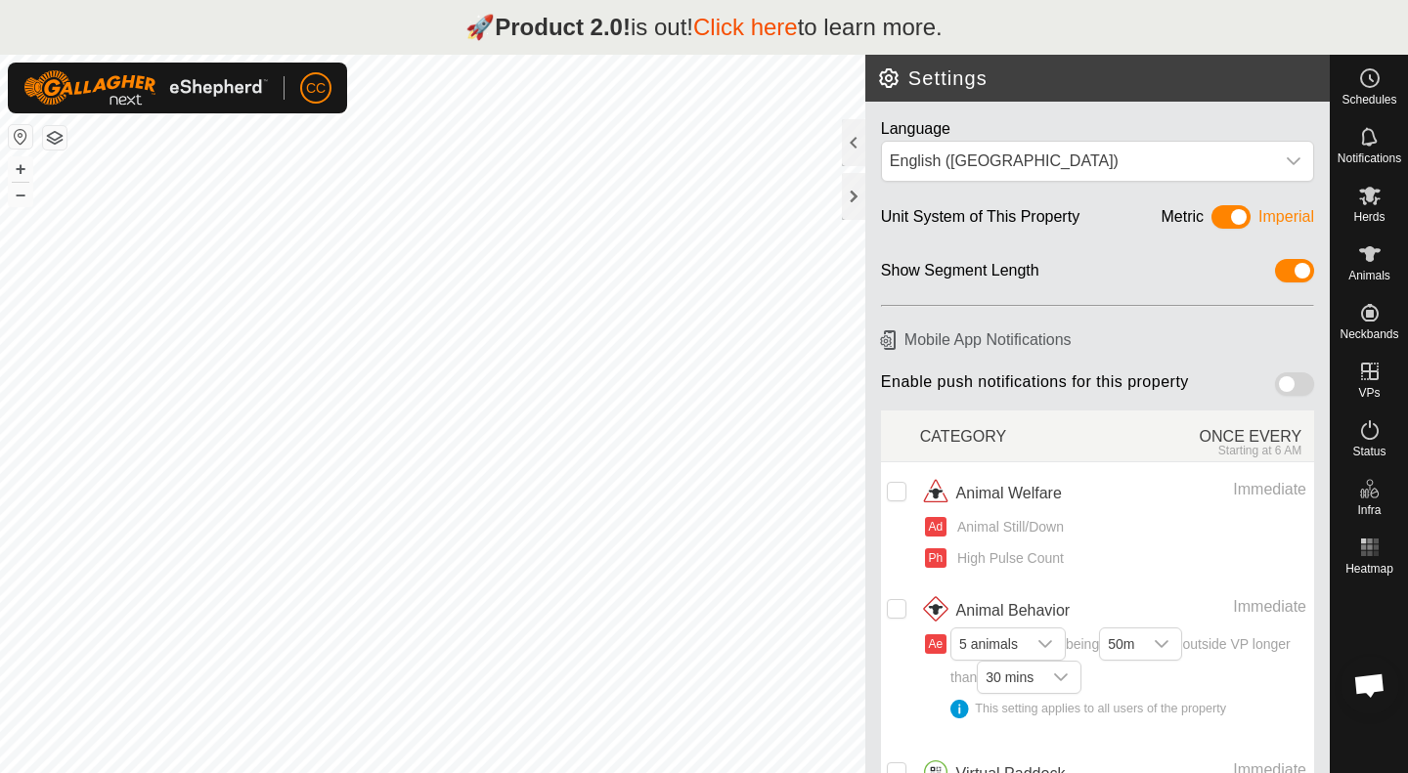
click at [1211, 220] on span at bounding box center [1230, 216] width 39 height 23
click at [1218, 211] on span at bounding box center [1230, 216] width 39 height 23
click at [854, 204] on div at bounding box center [853, 196] width 23 height 47
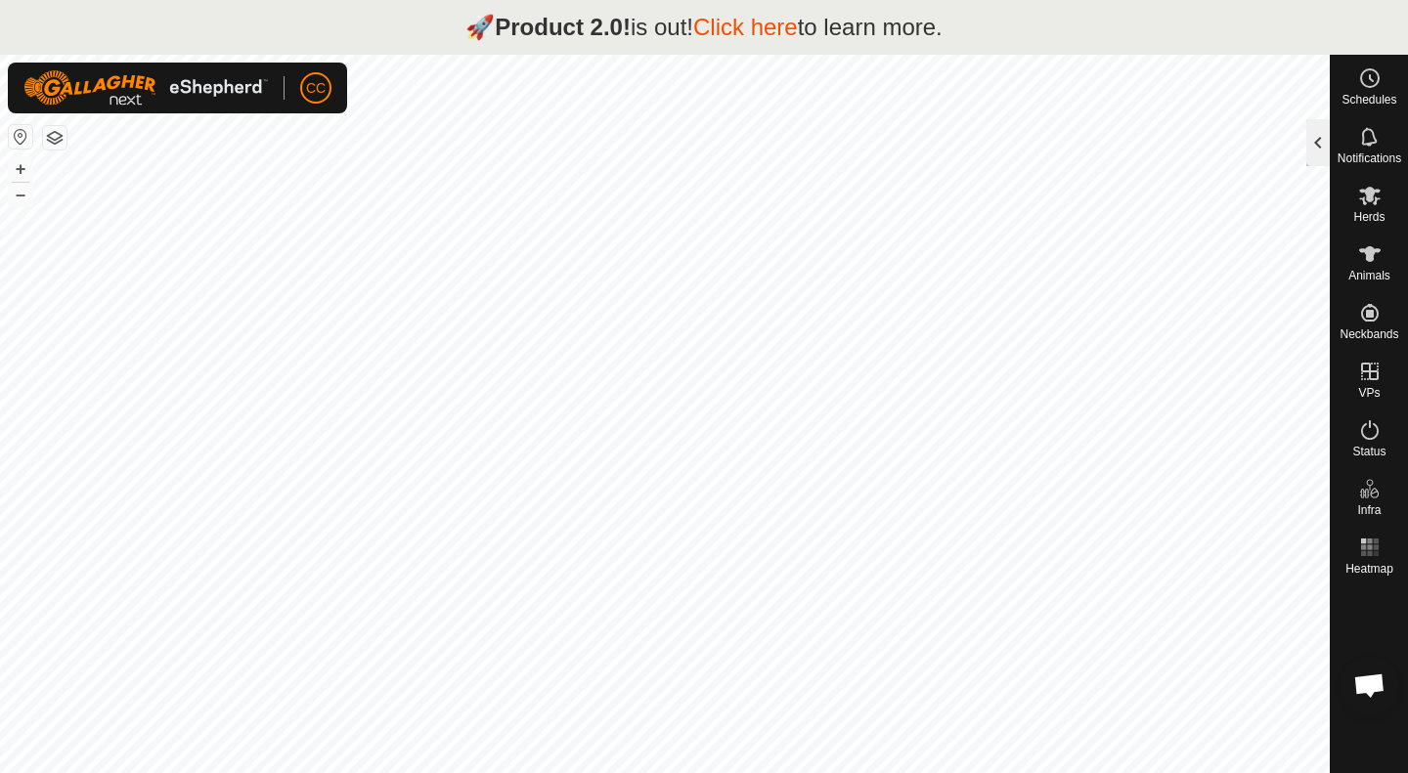
click at [1321, 144] on div at bounding box center [1317, 142] width 23 height 47
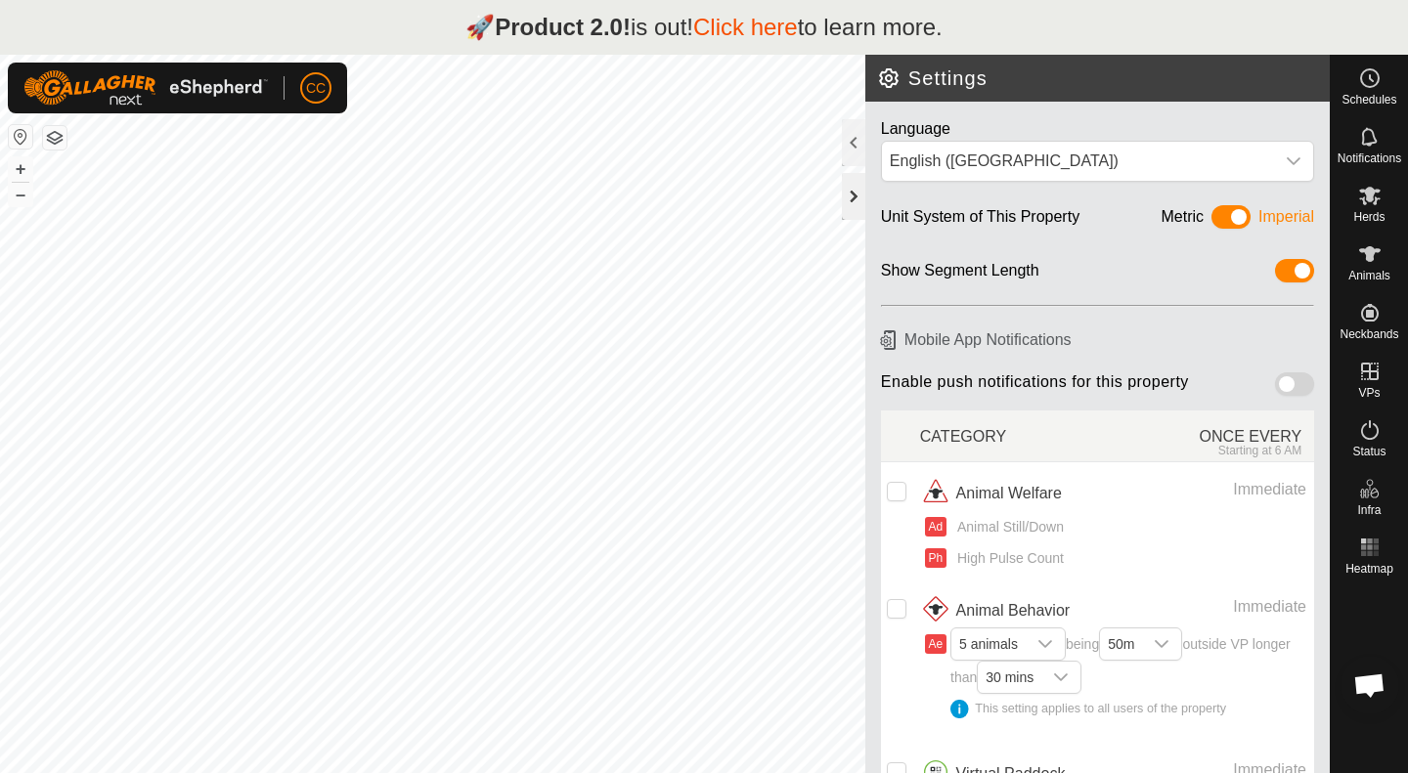
click at [853, 199] on div at bounding box center [853, 196] width 23 height 47
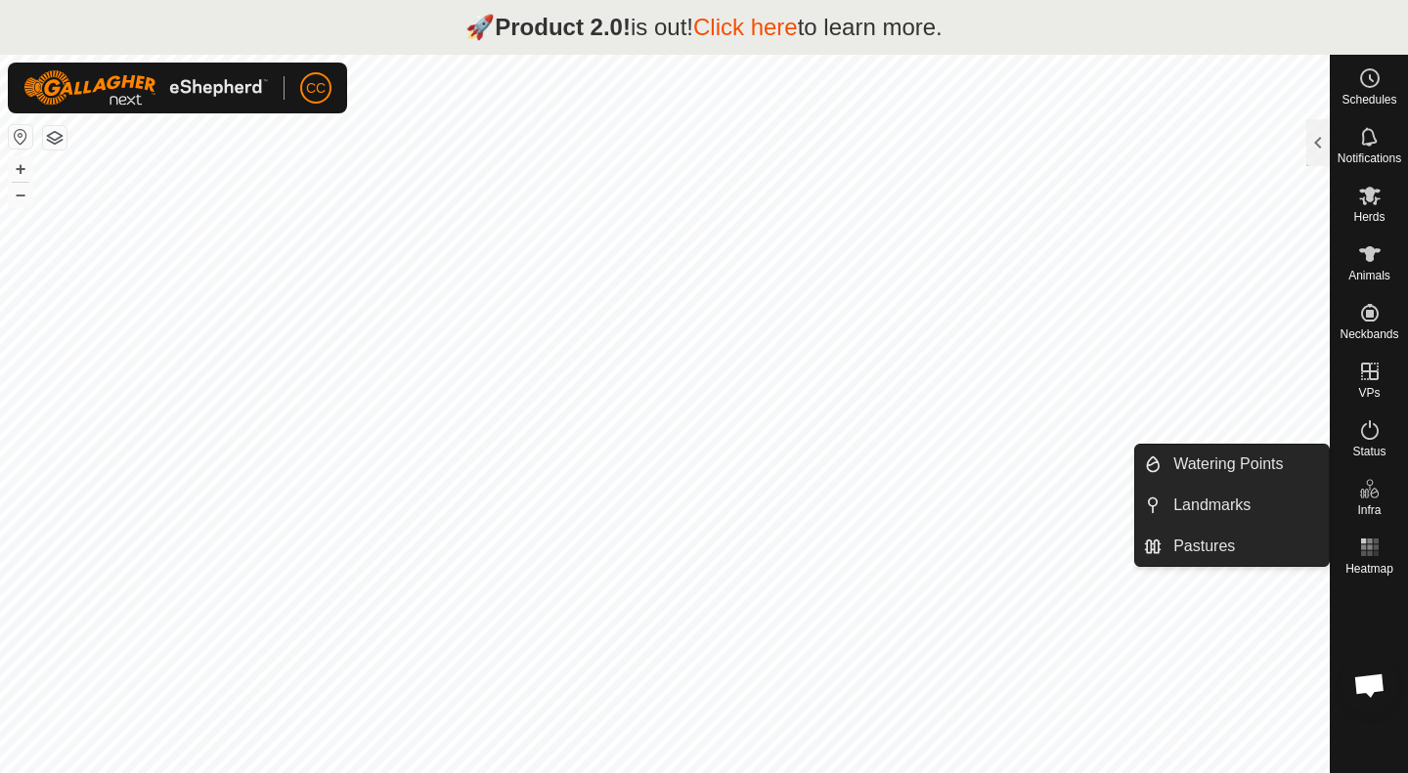
click at [1369, 499] on icon at bounding box center [1369, 488] width 23 height 23
click at [1206, 536] on link "Pastures" at bounding box center [1244, 546] width 167 height 39
click at [1188, 549] on link "Pastures" at bounding box center [1244, 546] width 167 height 39
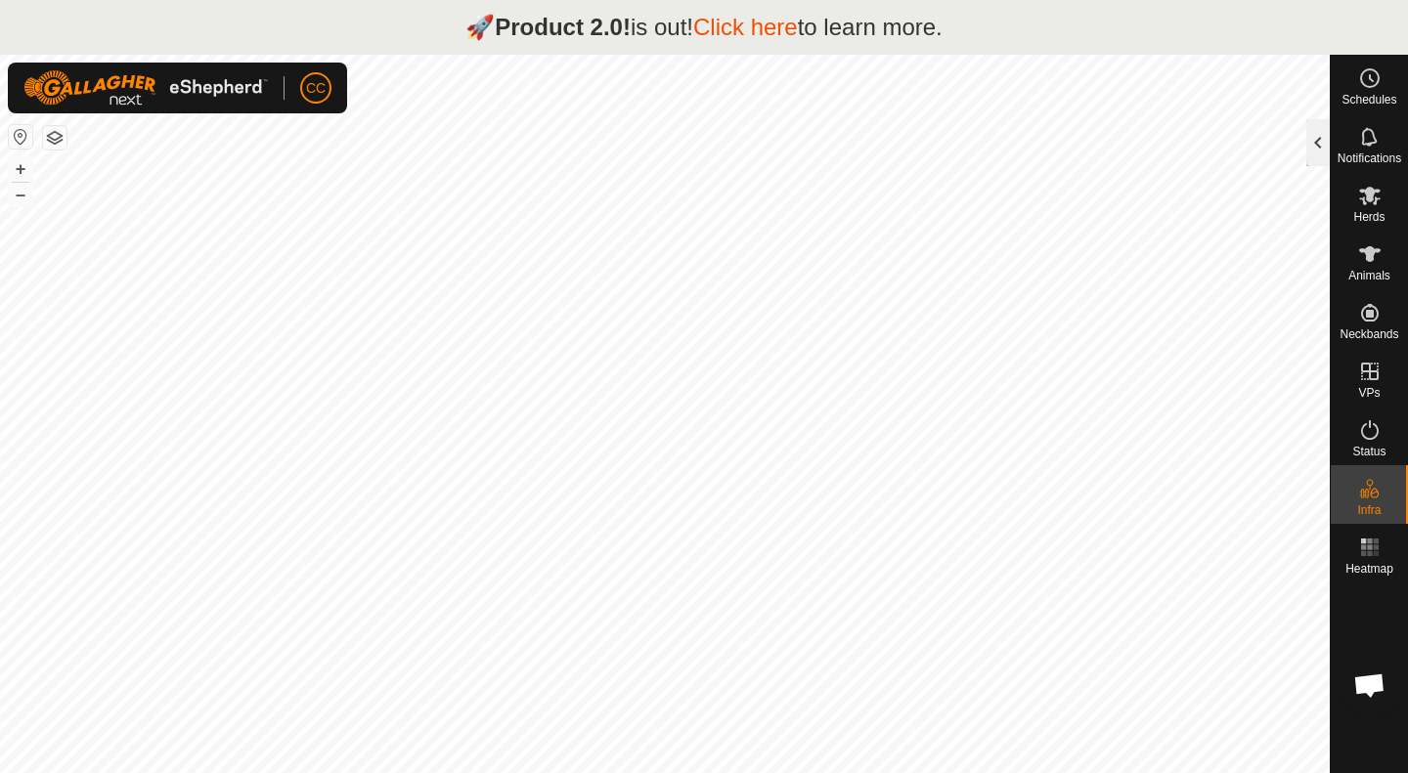
click at [1312, 153] on div at bounding box center [1317, 142] width 23 height 47
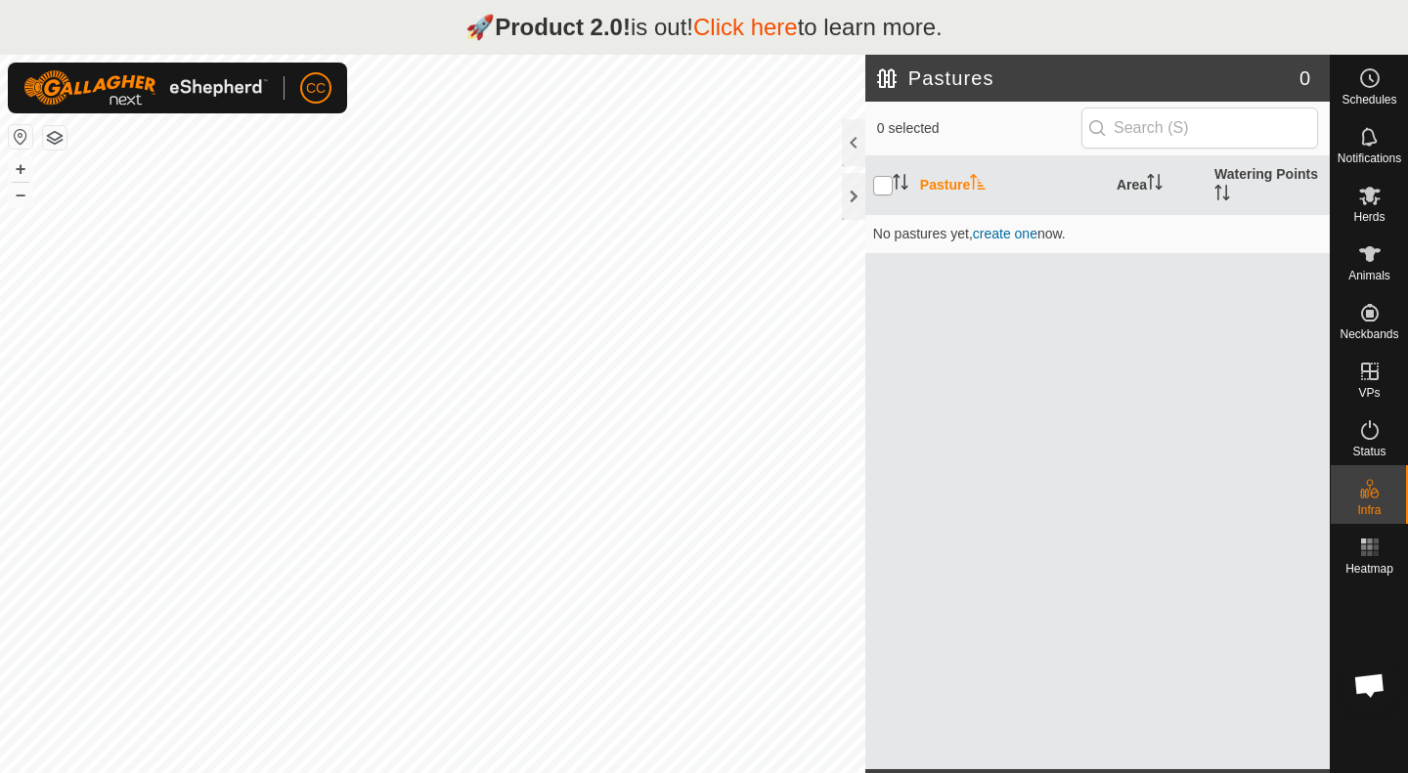
click at [889, 182] on input "checkbox" at bounding box center [883, 186] width 20 height 20
checkbox input "true"
click at [1006, 231] on span "create one" at bounding box center [1005, 234] width 65 height 16
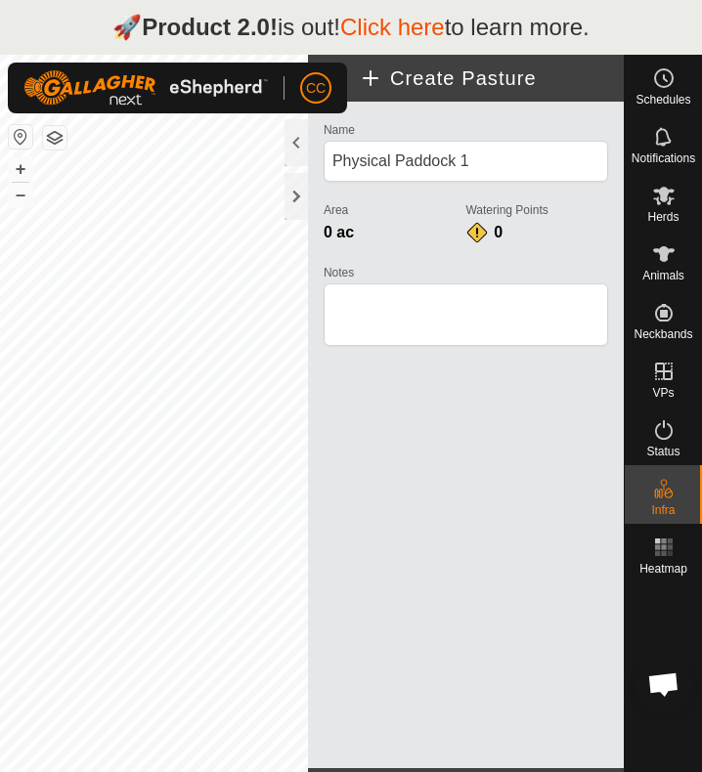
click at [369, 82] on h2 "Create Pasture" at bounding box center [491, 77] width 265 height 23
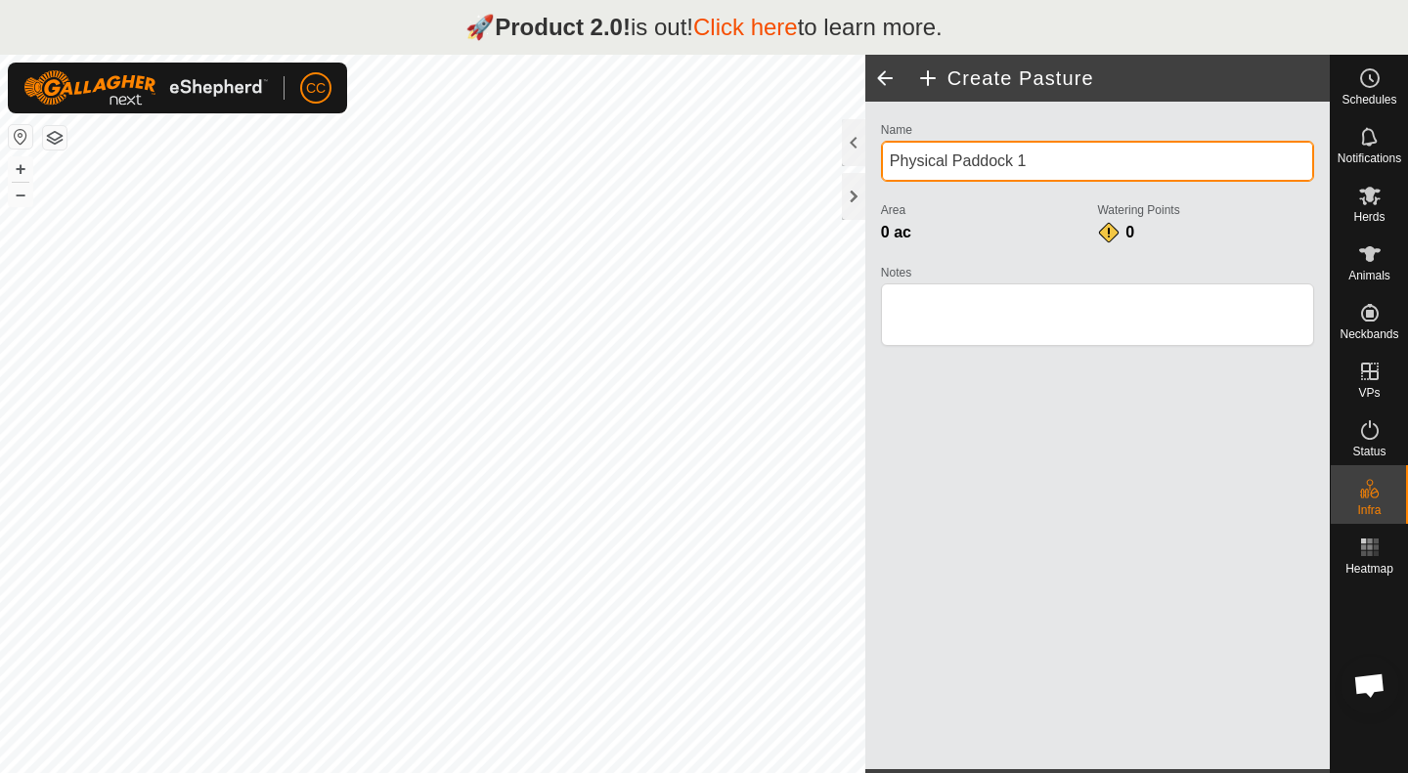
click at [1068, 156] on input "Physical Paddock 1" at bounding box center [1097, 161] width 433 height 41
click at [905, 221] on div "0 ac" at bounding box center [989, 232] width 217 height 23
click at [897, 279] on label "Notes" at bounding box center [1097, 273] width 433 height 18
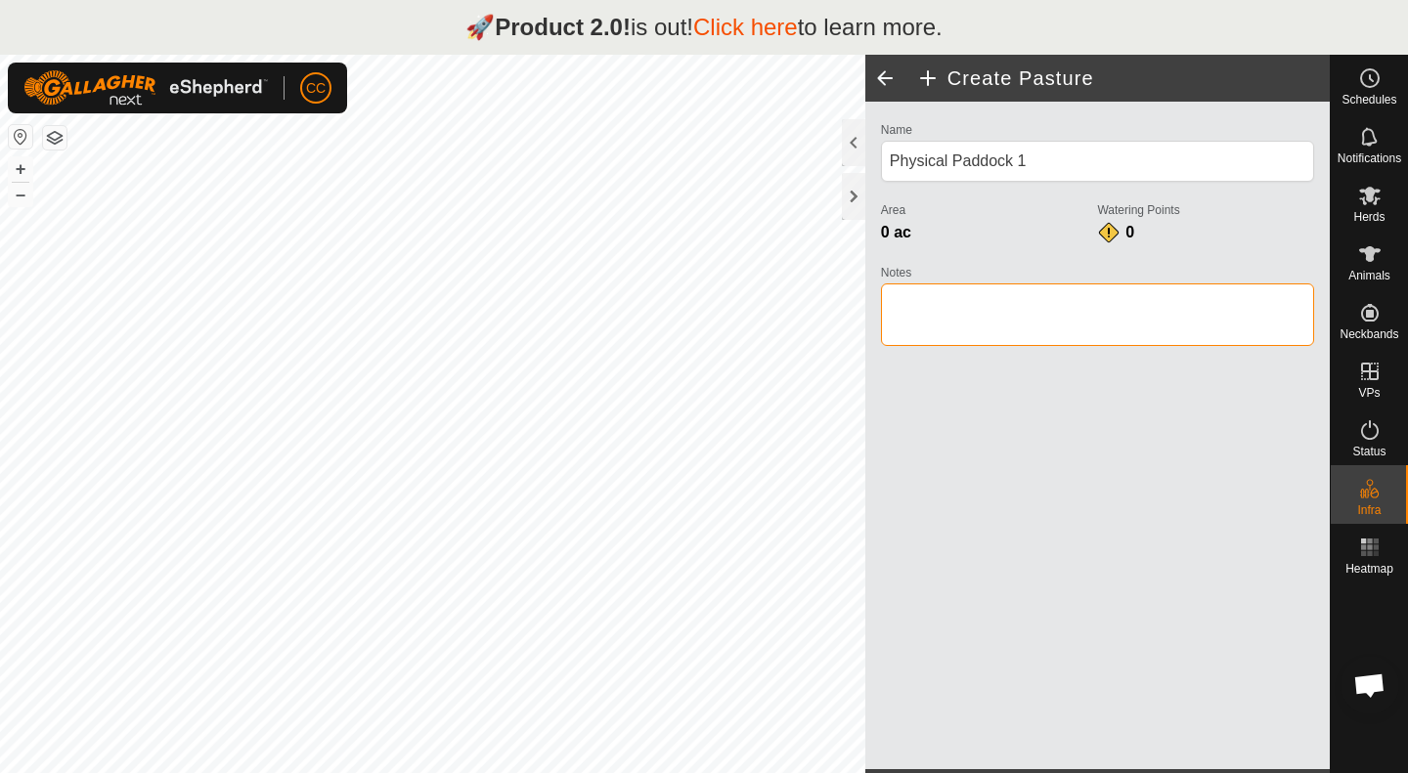
click at [897, 283] on textarea "Notes" at bounding box center [1097, 314] width 433 height 63
